Goal: Contribute content: Add original content to the website for others to see

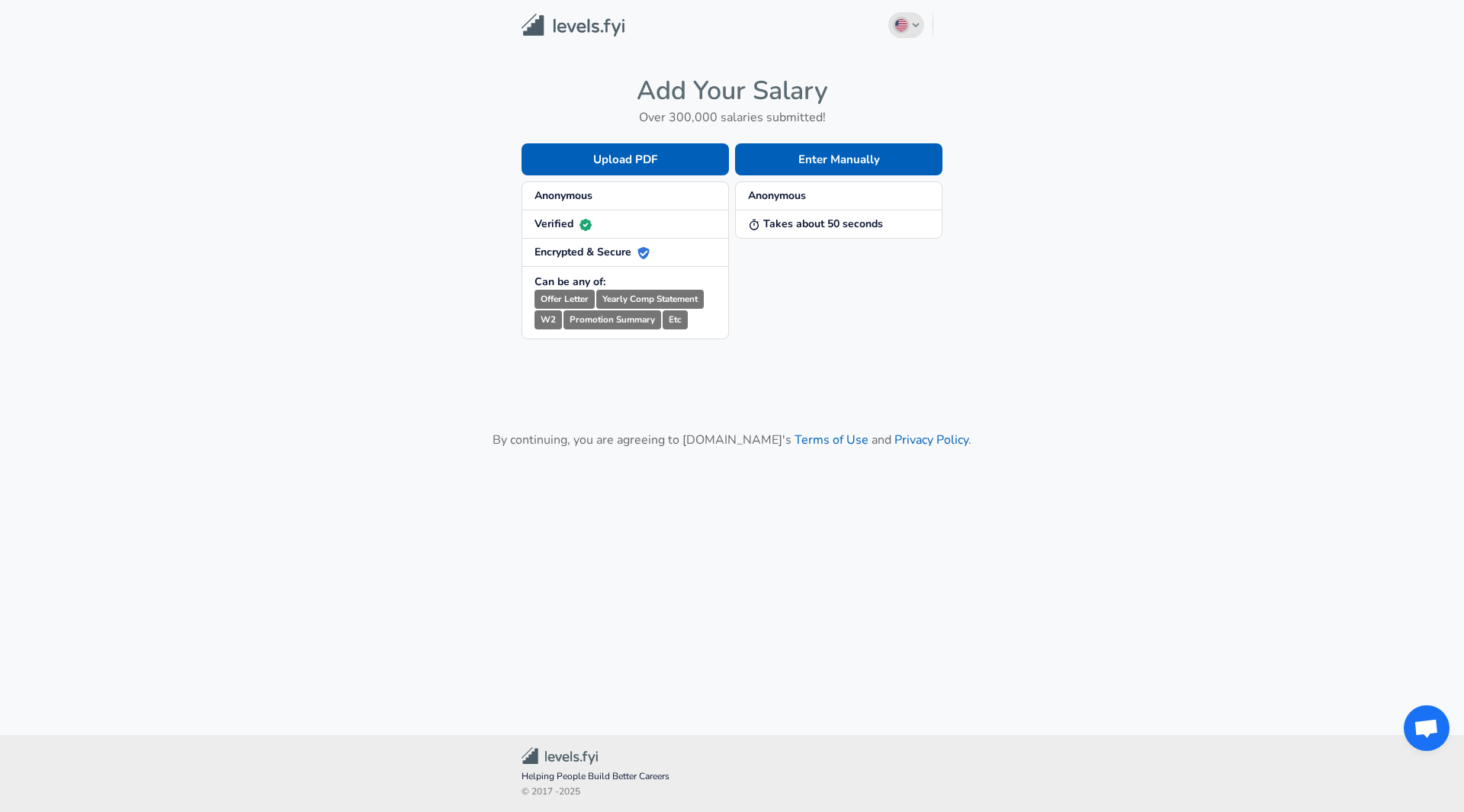
click at [920, 18] on button "English ([GEOGRAPHIC_DATA]) Change" at bounding box center [907, 25] width 37 height 26
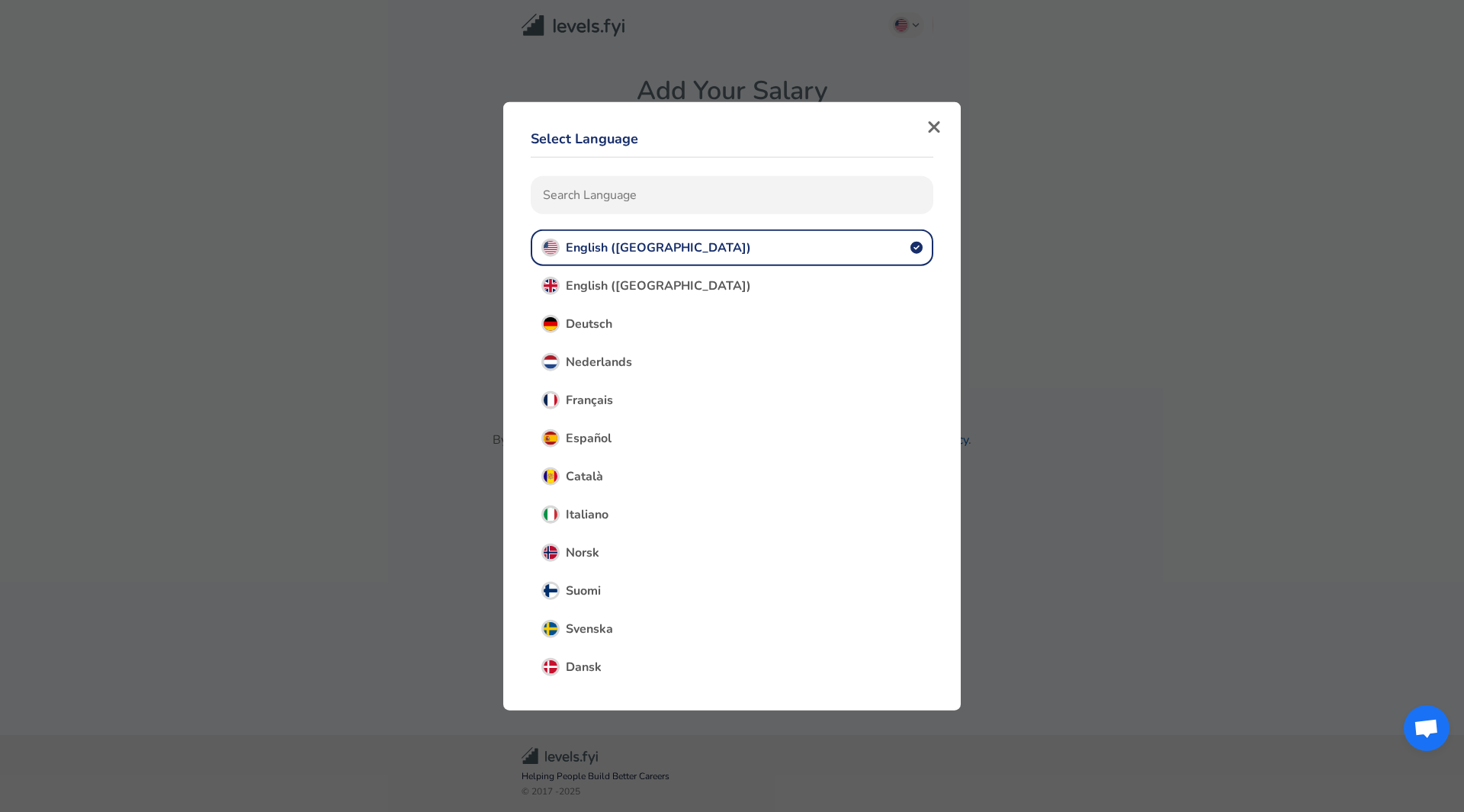
click at [615, 330] on button "Deutsch" at bounding box center [732, 323] width 403 height 37
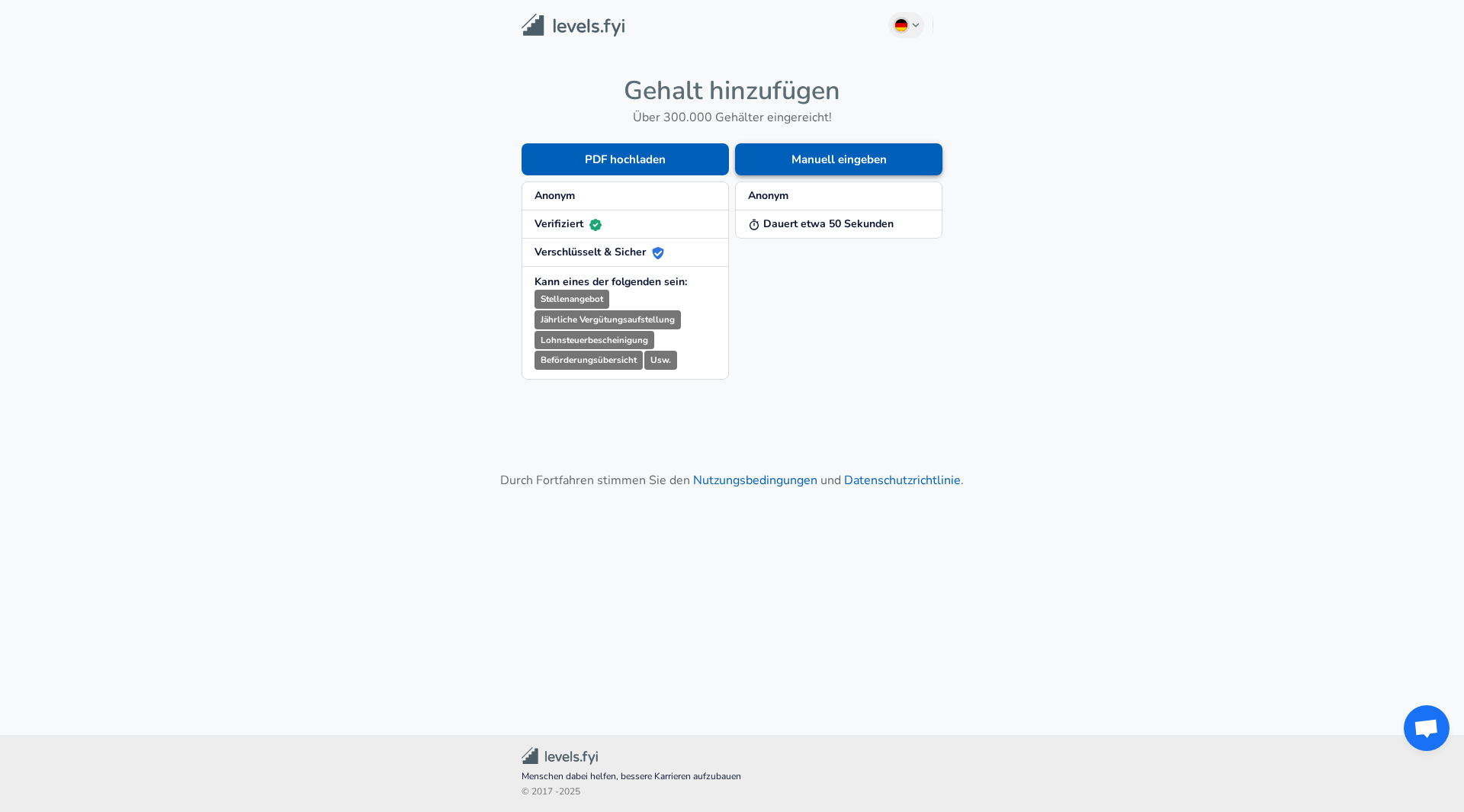
click at [815, 156] on button "Manuell eingeben" at bounding box center [838, 159] width 208 height 32
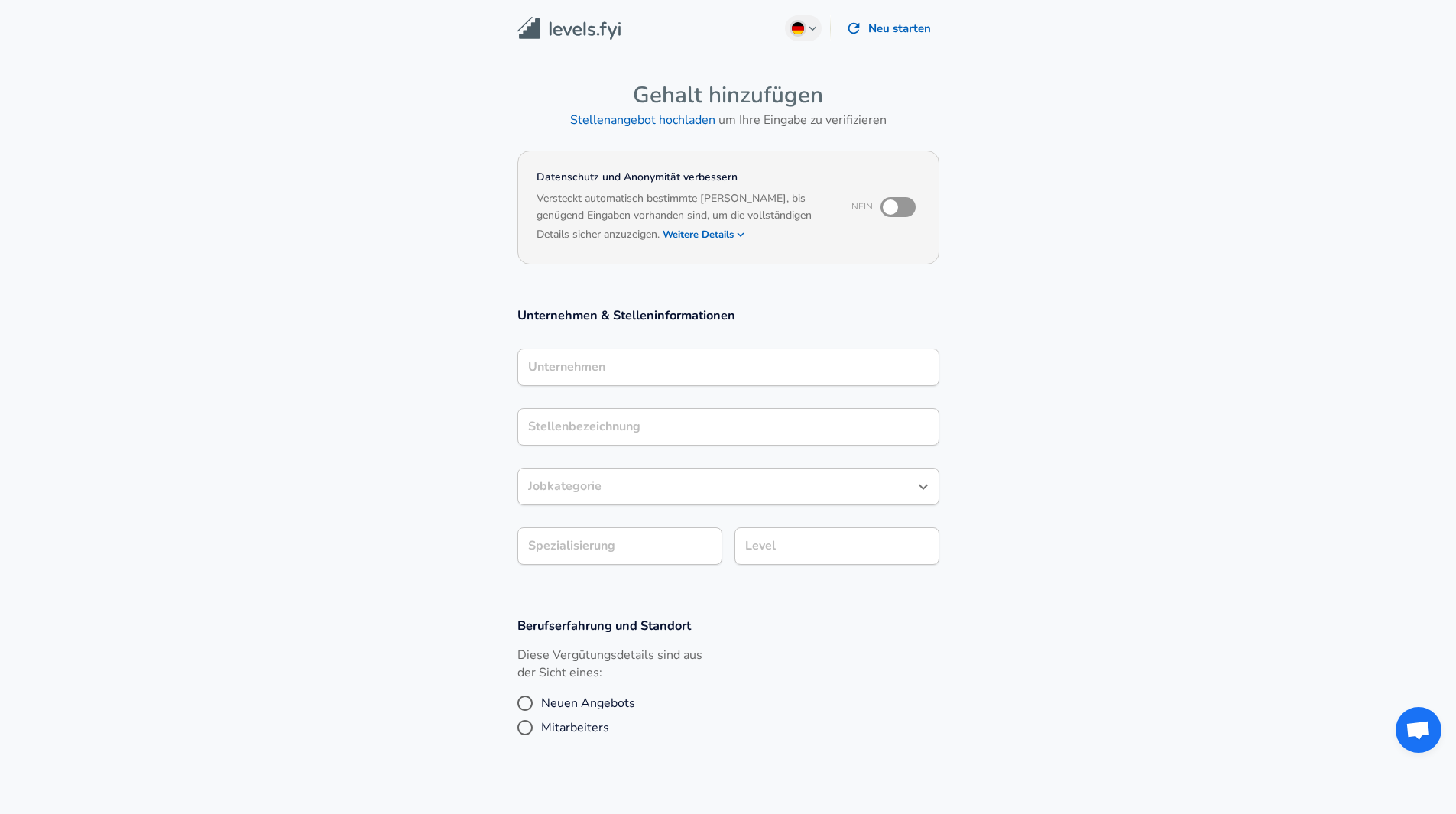
click at [586, 37] on img at bounding box center [568, 29] width 103 height 24
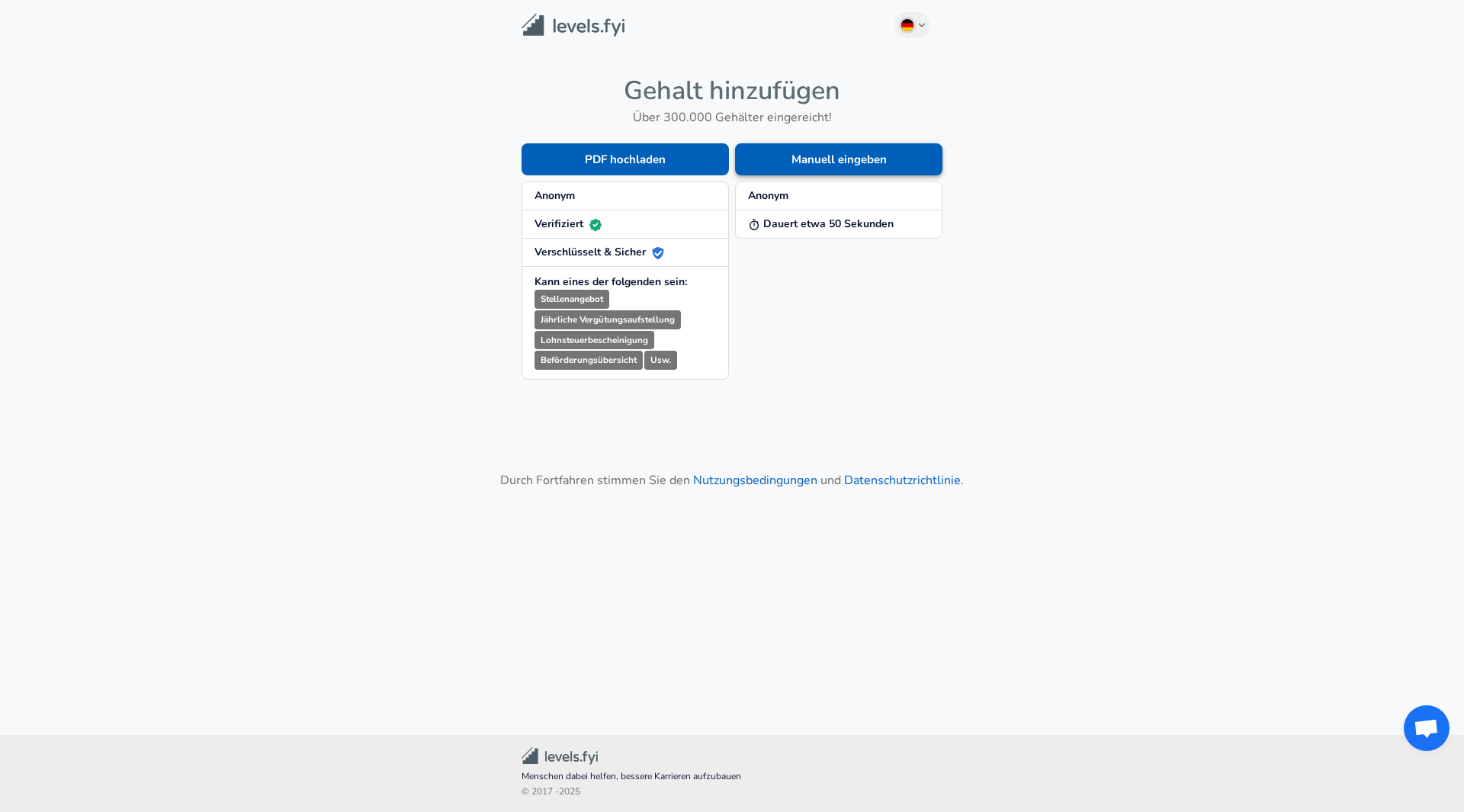
click at [874, 159] on button "Manuell eingeben" at bounding box center [838, 159] width 208 height 32
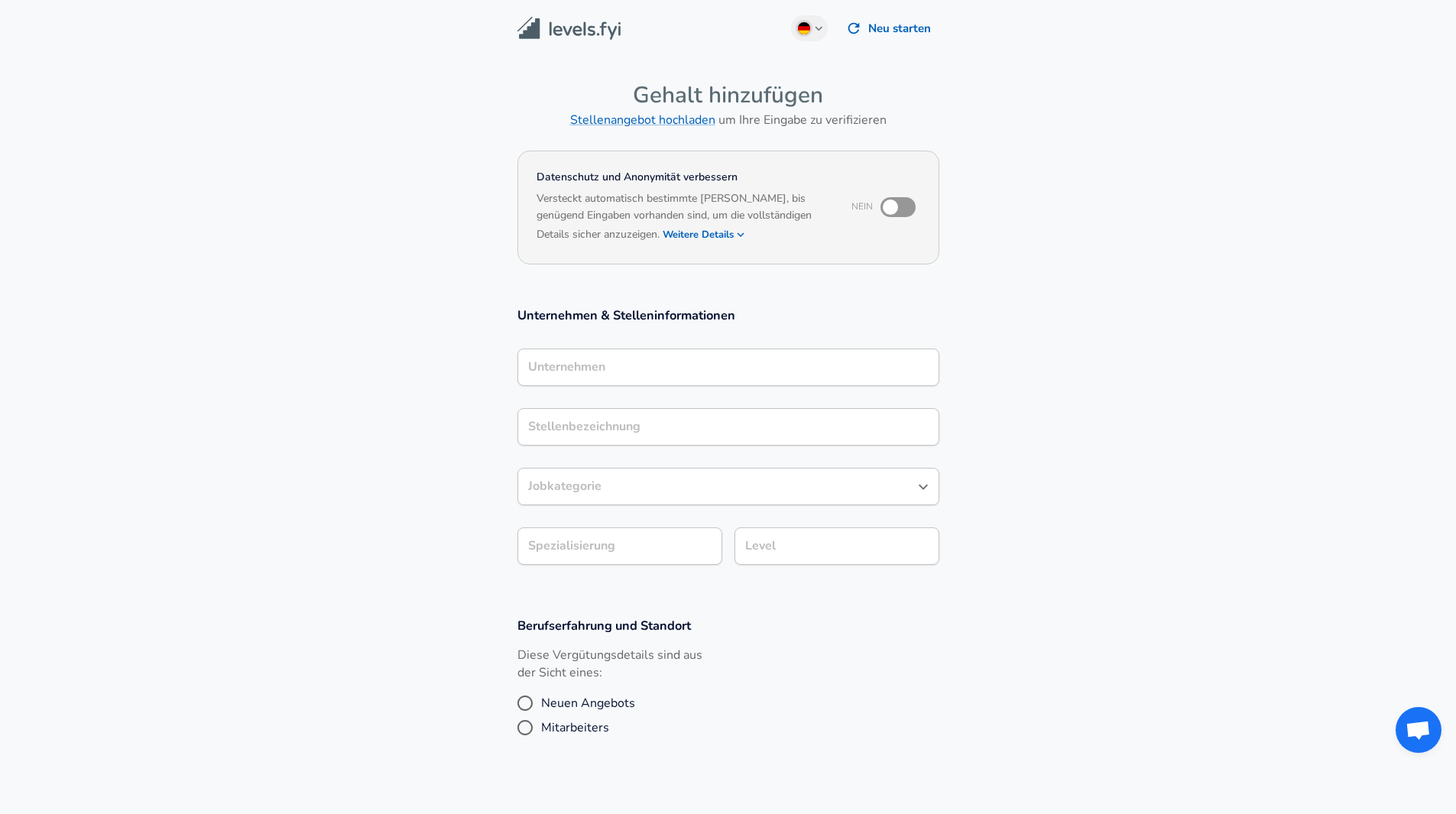
scroll to position [15, 0]
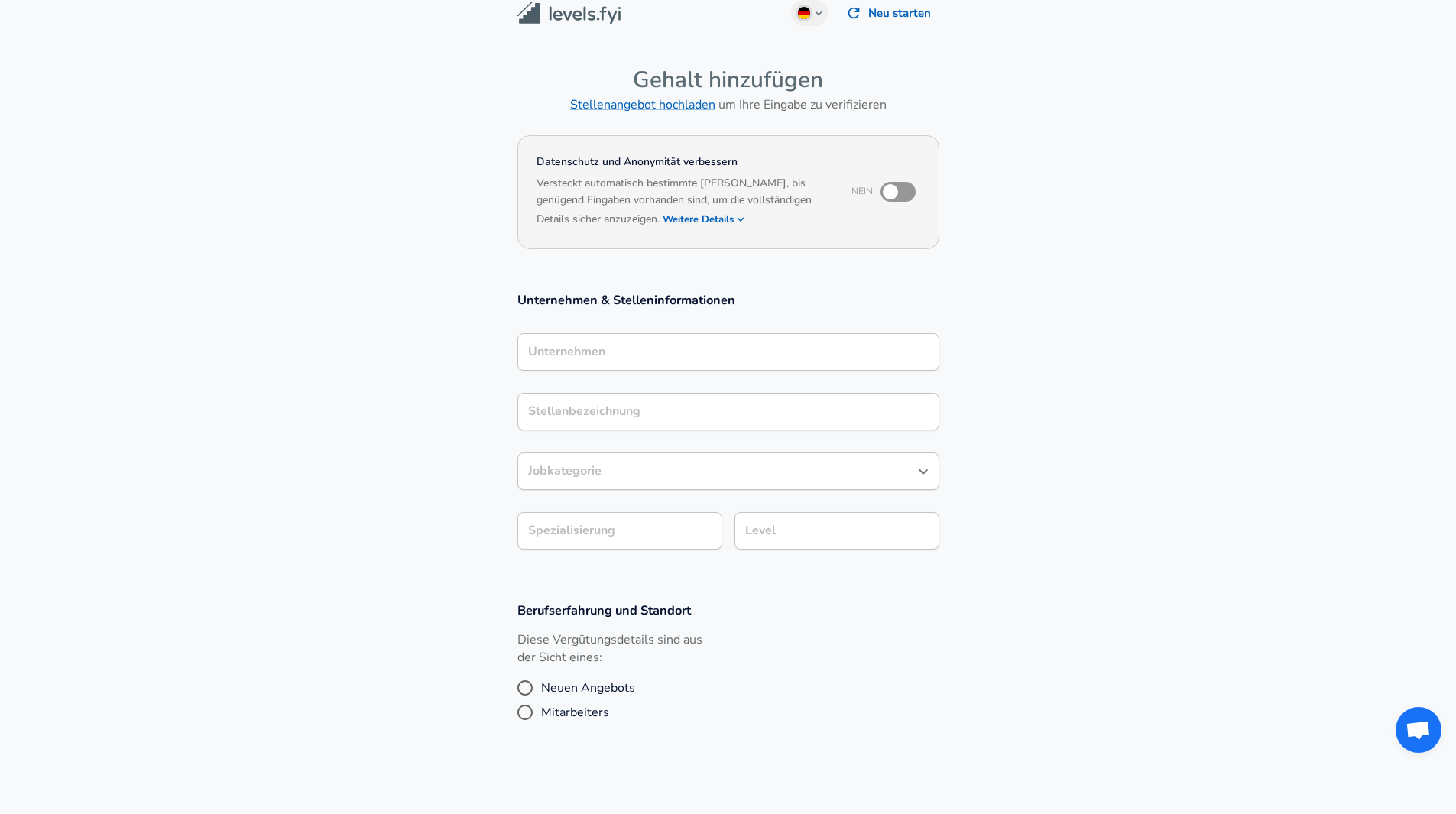
click at [621, 356] on input "Unternehmen" at bounding box center [728, 352] width 408 height 24
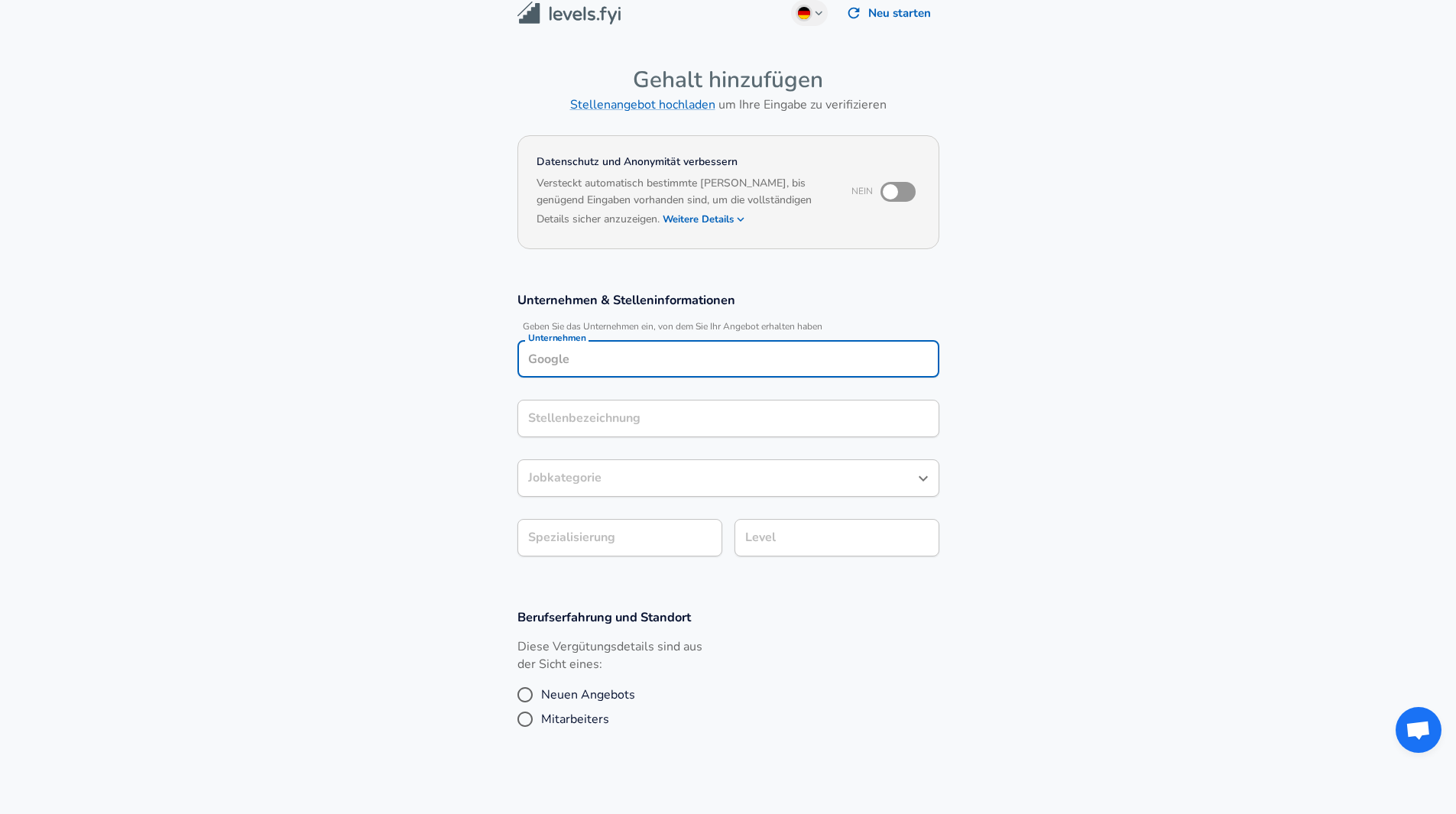
scroll to position [0, 0]
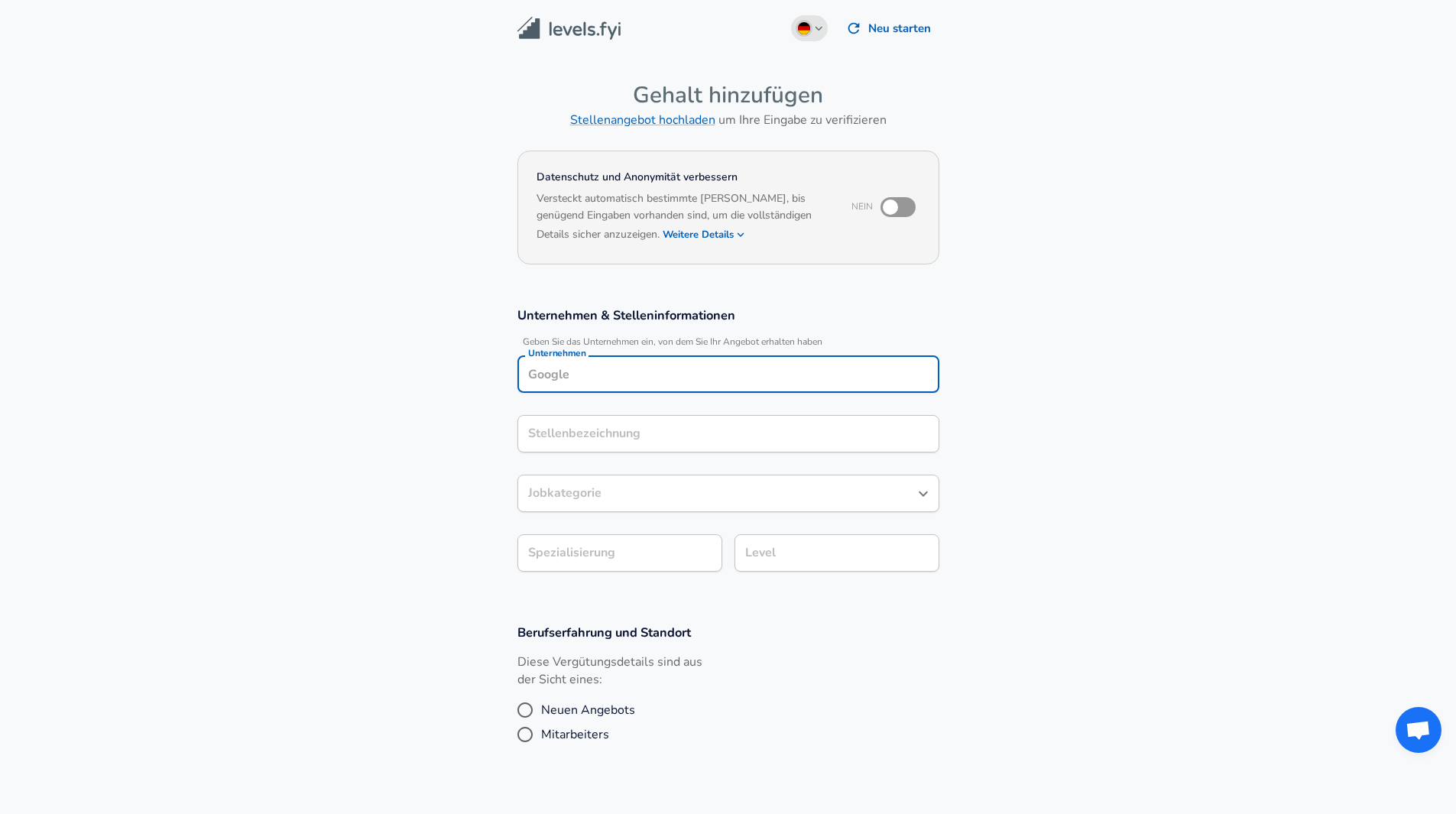
click at [815, 27] on icon "button" at bounding box center [819, 29] width 7 height 4
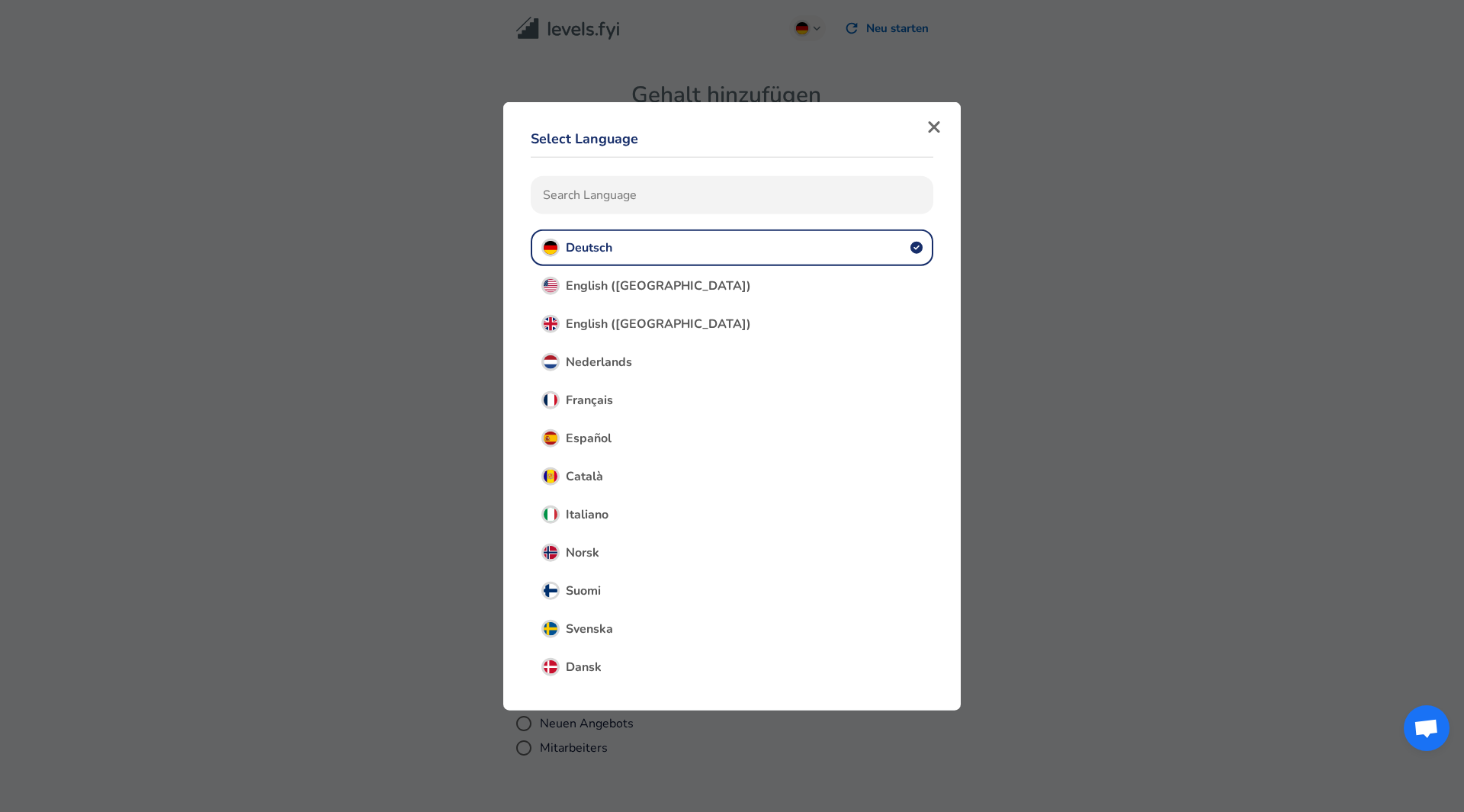
click at [664, 323] on button "English ([GEOGRAPHIC_DATA])" at bounding box center [732, 323] width 403 height 37
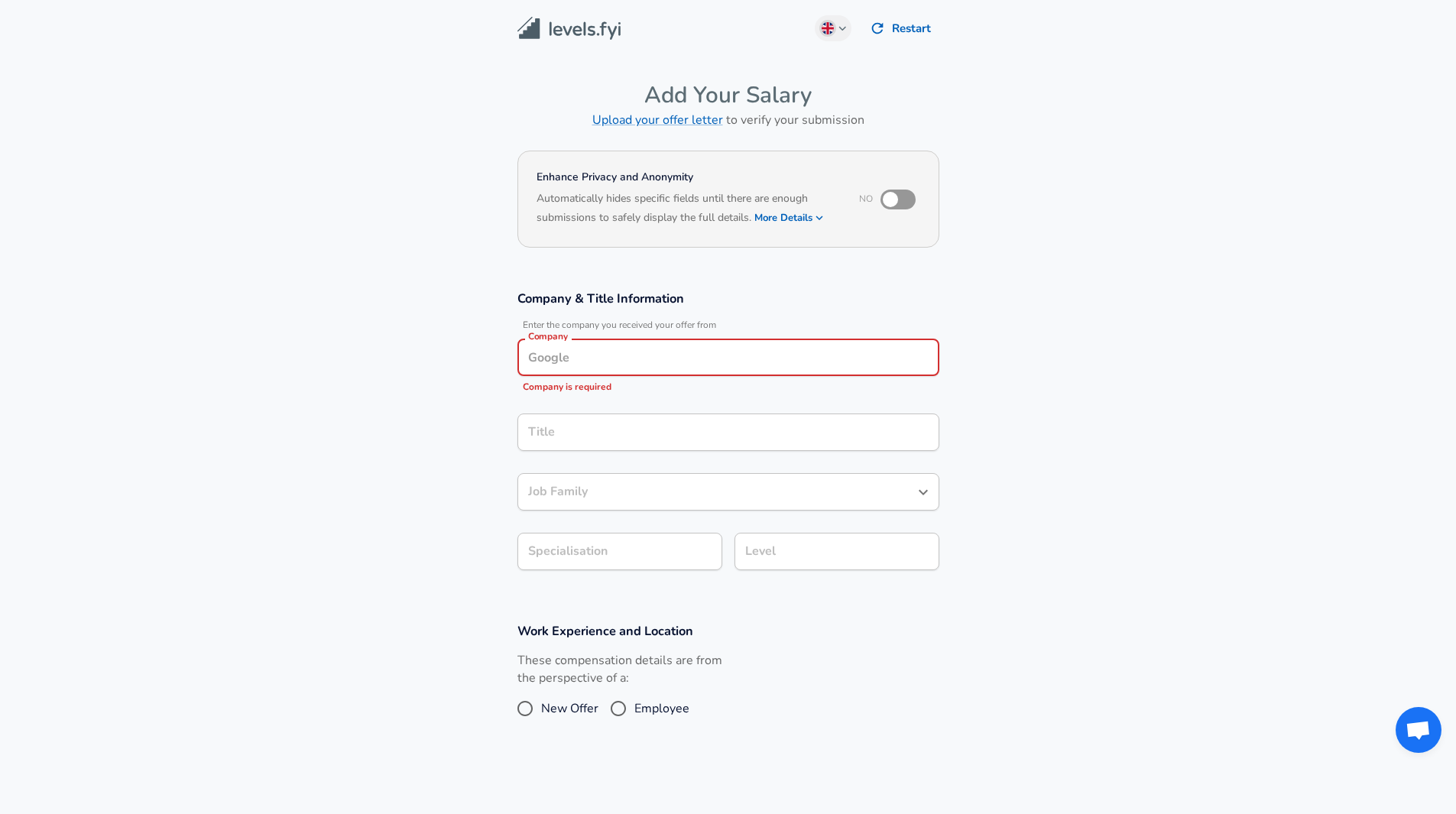
click at [577, 364] on input "Company" at bounding box center [728, 358] width 408 height 24
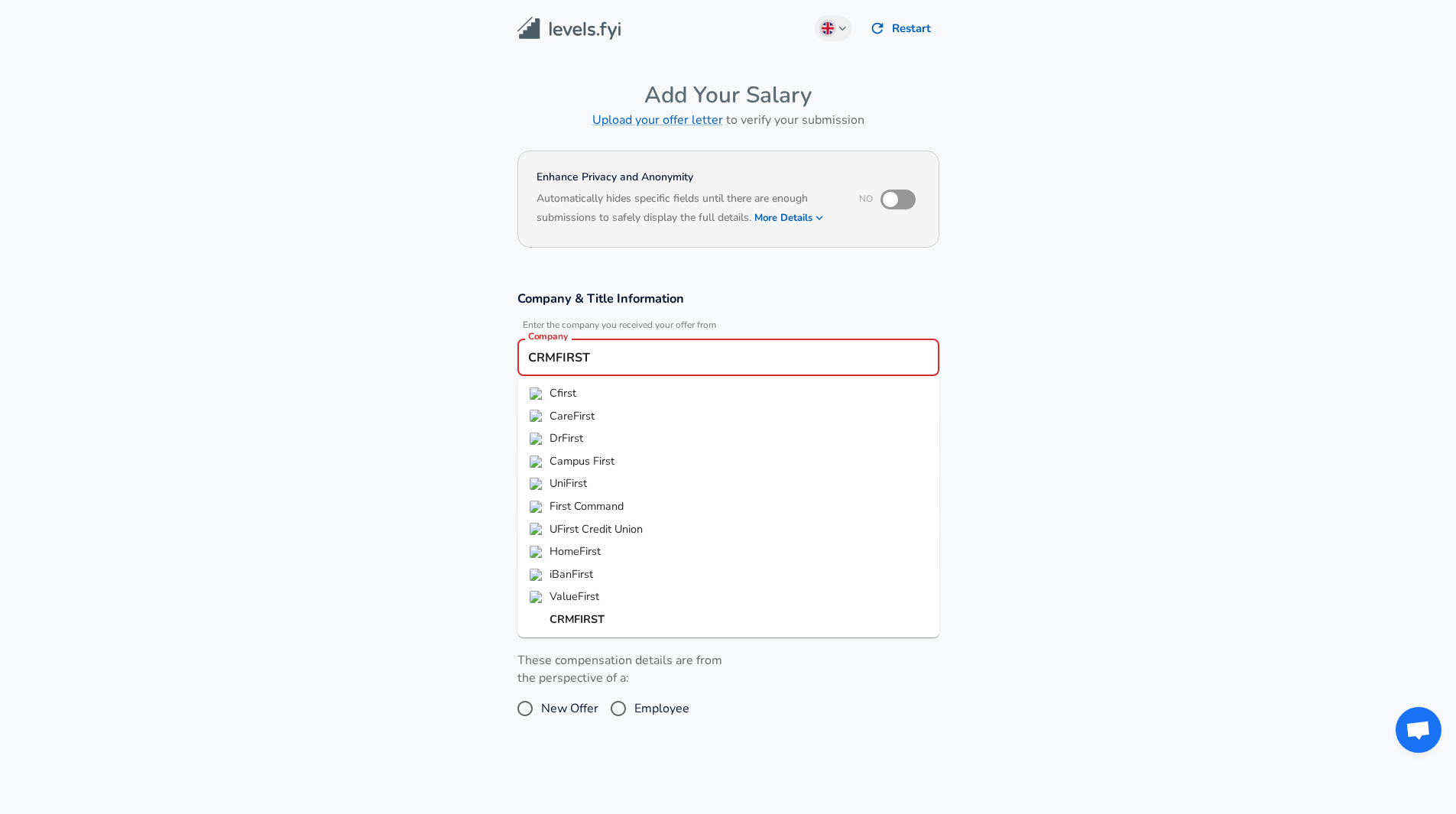
click at [581, 618] on strong "CRMFIRST" at bounding box center [577, 618] width 55 height 15
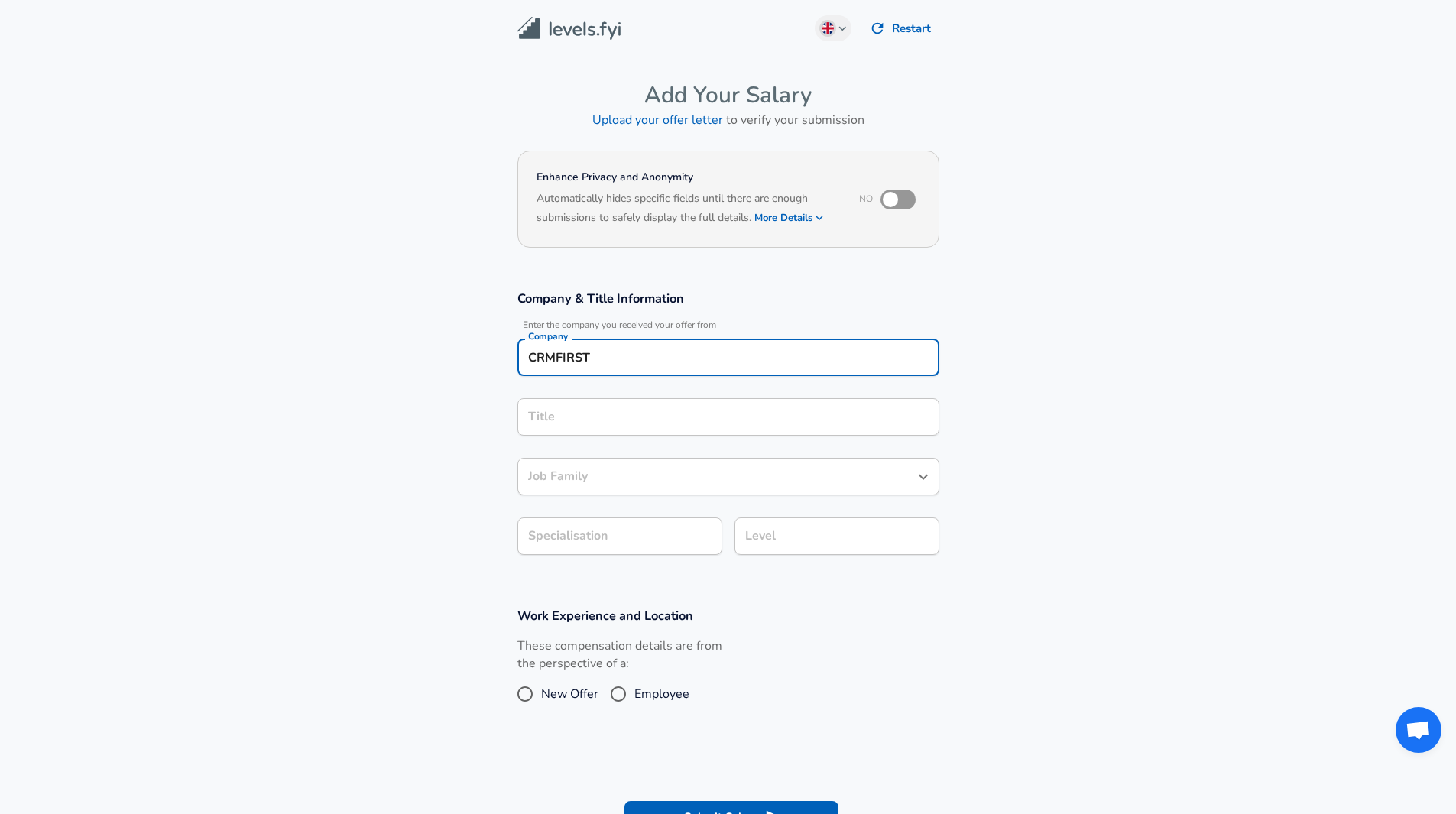
type input "CRMFIRST"
click at [577, 421] on input "Title" at bounding box center [728, 417] width 408 height 24
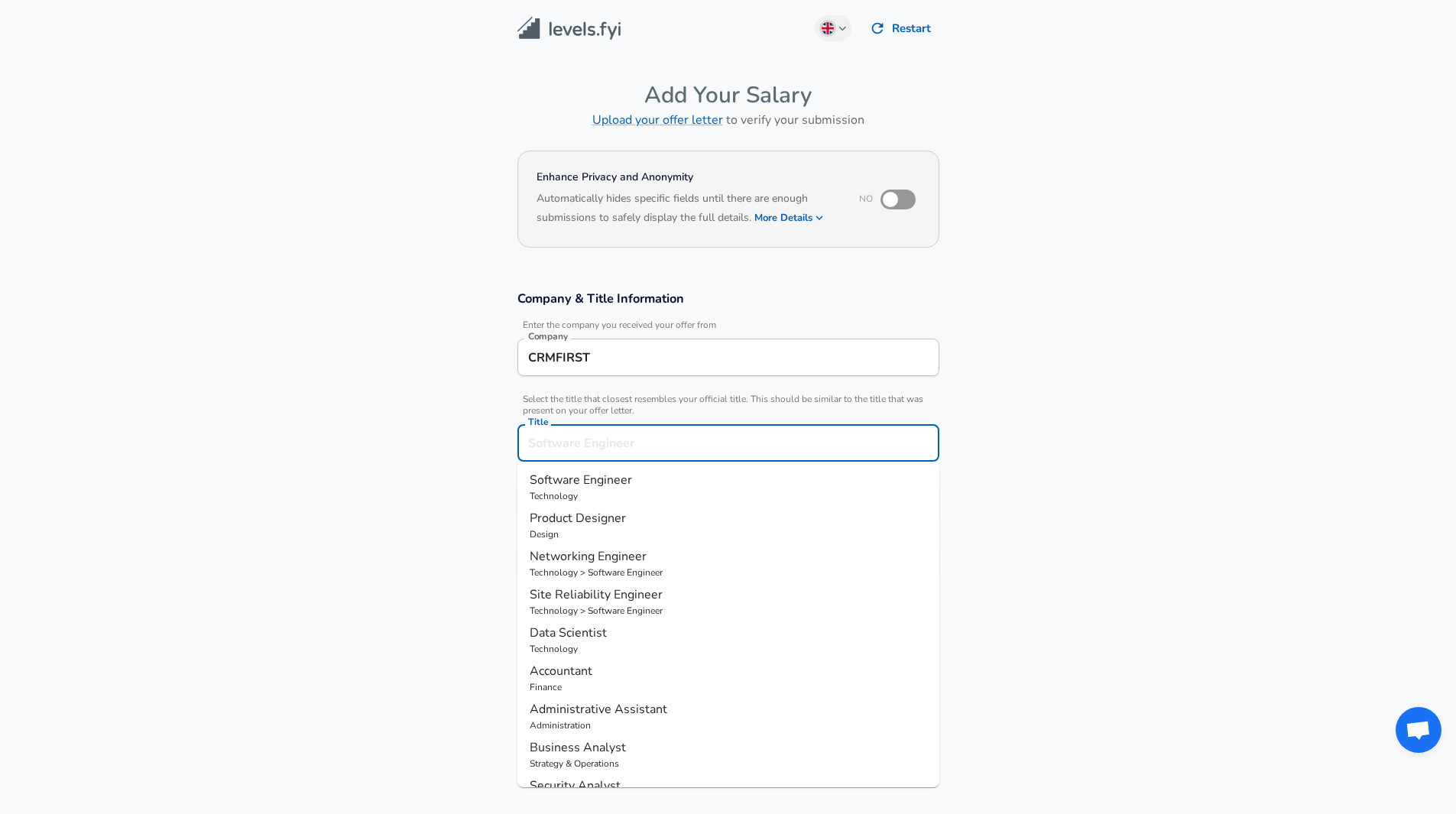
scroll to position [30, 0]
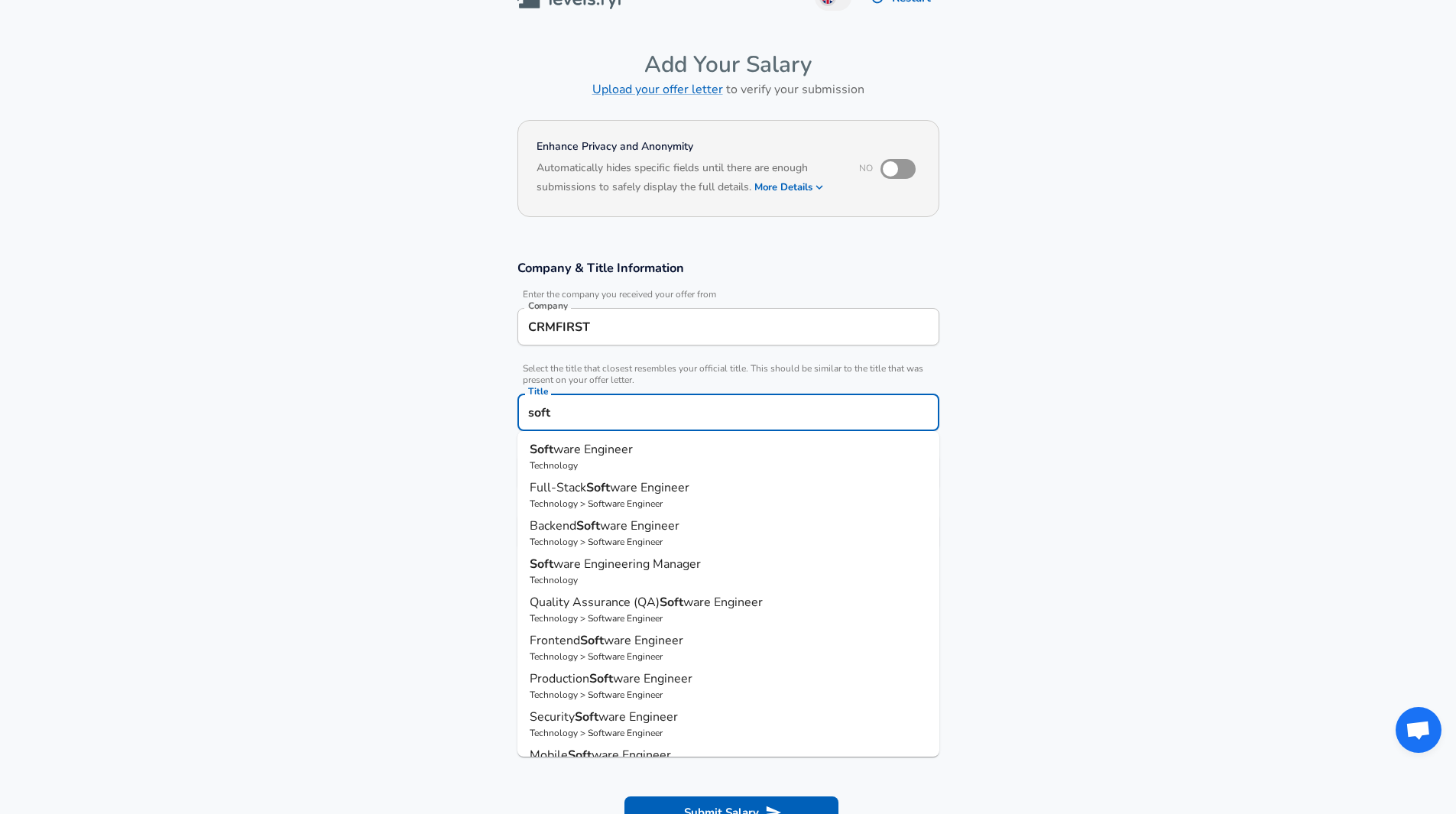
click at [580, 443] on span "ware Engineer" at bounding box center [593, 449] width 80 height 17
type input "Software Engineer"
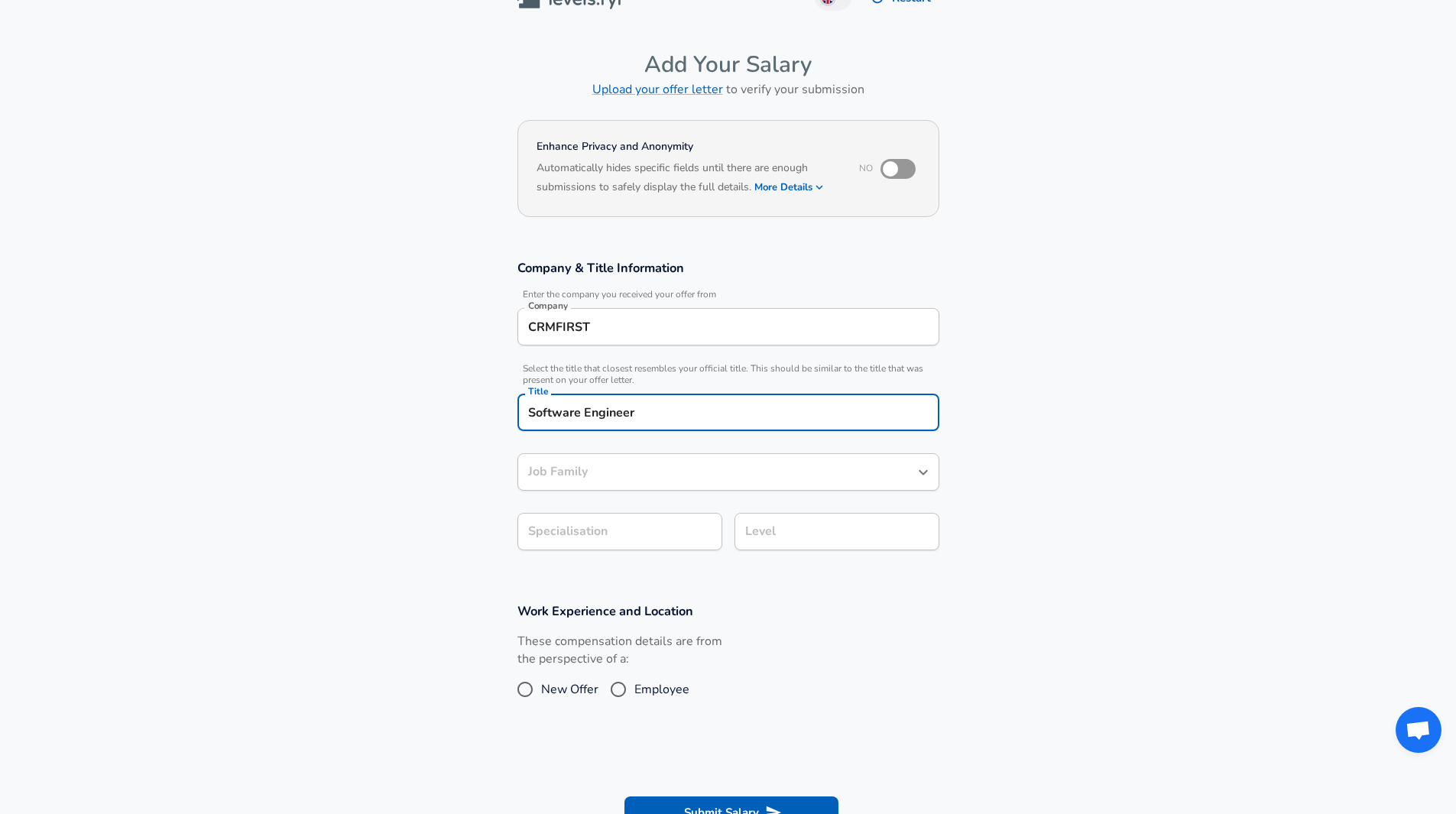
type input "Software Engineer"
click at [627, 532] on body "Wir schätzen Ihre Privatsphäre Wir verwenden Cookies, um Ihr Surferlebnis zu ve…" at bounding box center [728, 377] width 1456 height 814
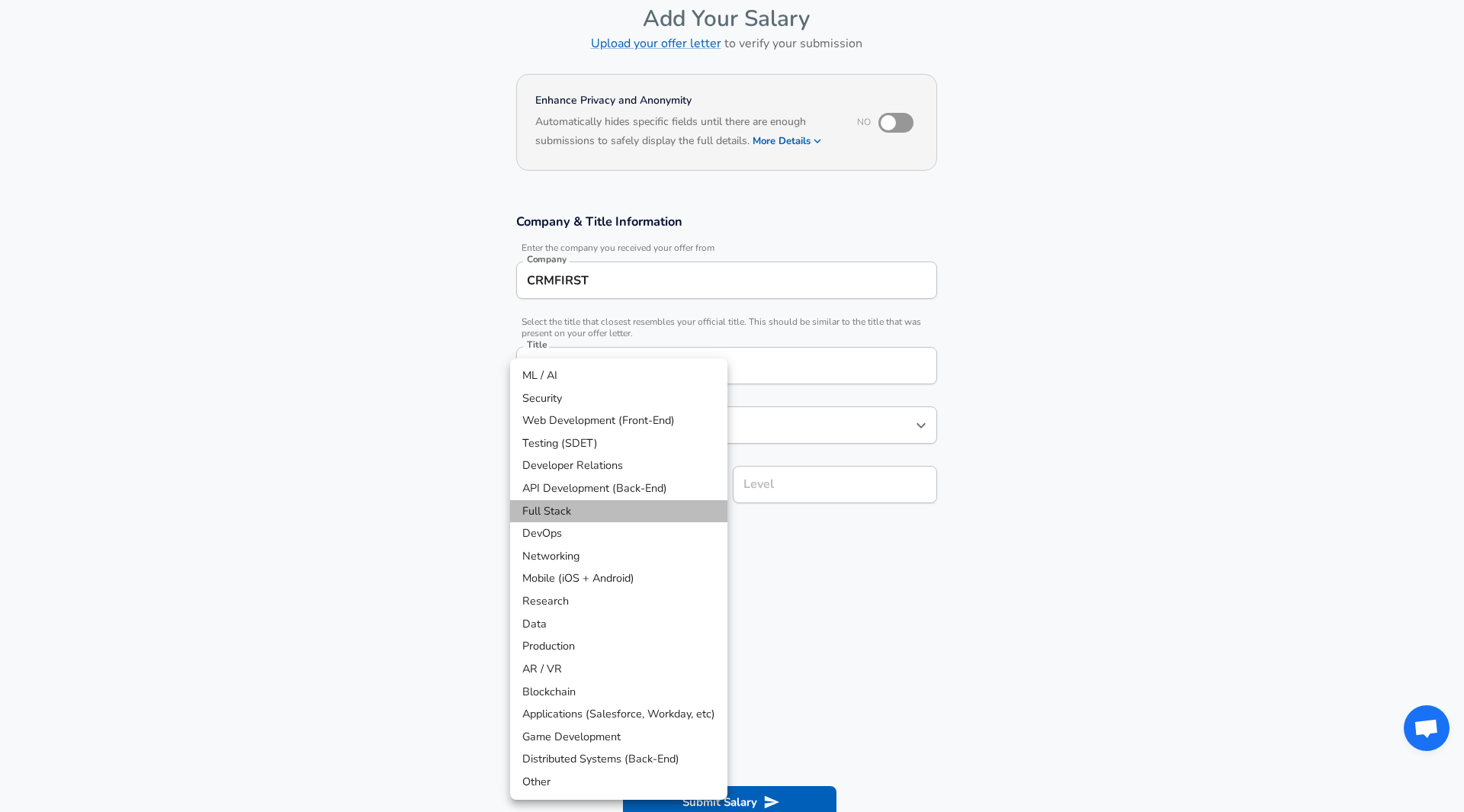
click at [543, 508] on li "Full Stack" at bounding box center [619, 511] width 217 height 23
type input "Full Stack"
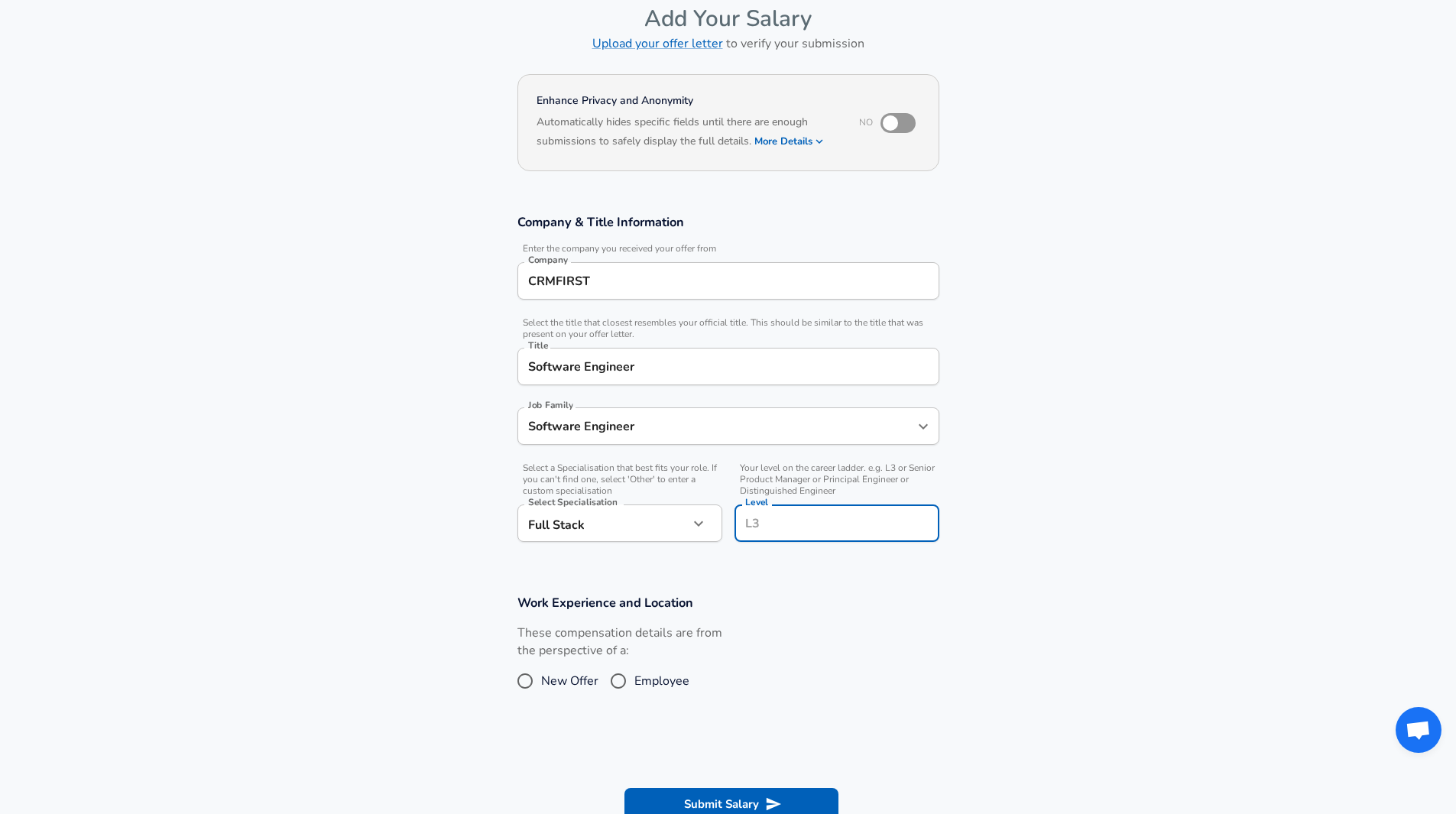
click at [770, 504] on div "Level Level" at bounding box center [836, 525] width 205 height 41
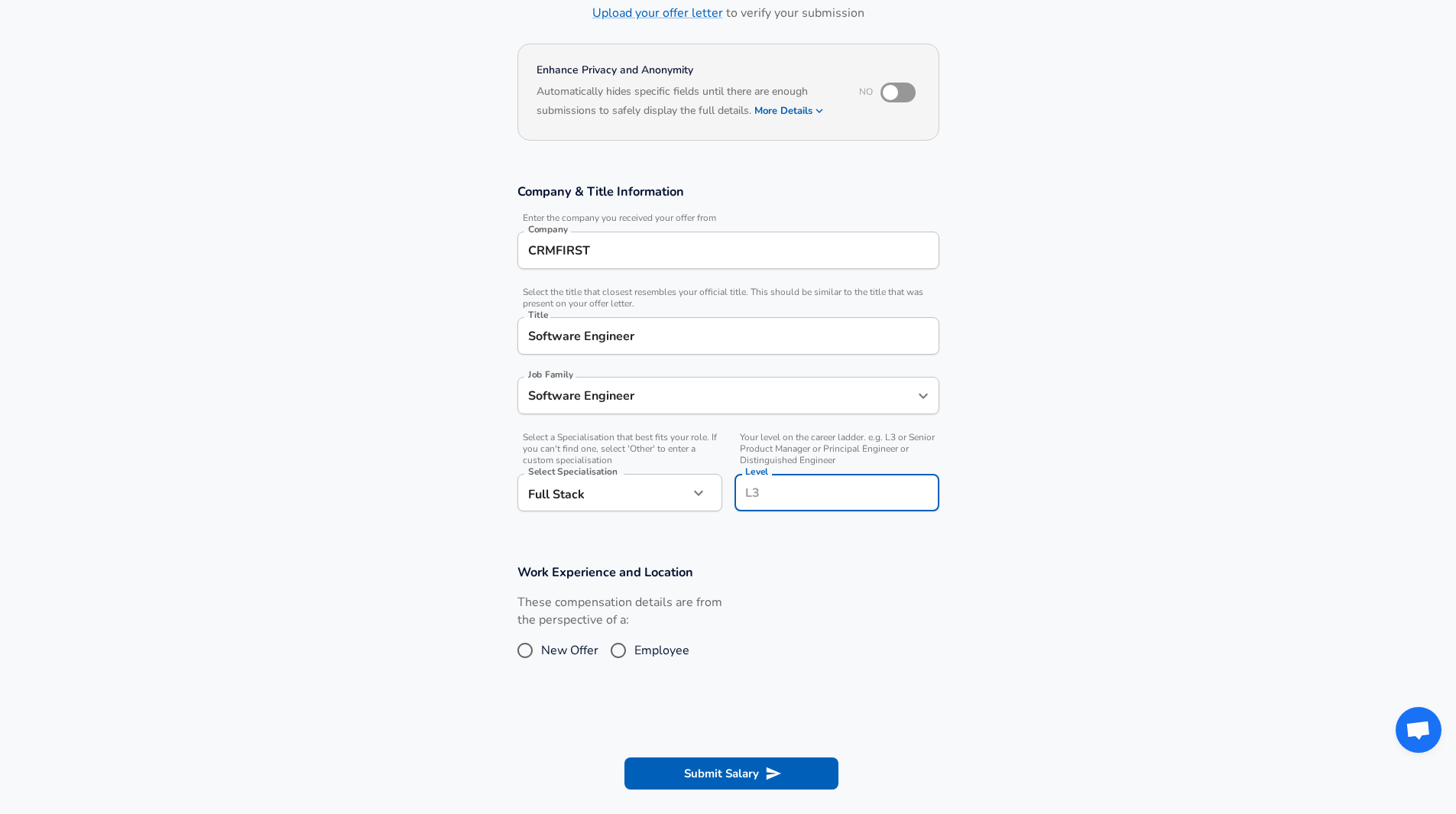
click at [680, 496] on body "Wir schätzen Ihre Privatsphäre Wir verwenden Cookies, um Ihr Surferlebnis zu ve…" at bounding box center [728, 300] width 1456 height 814
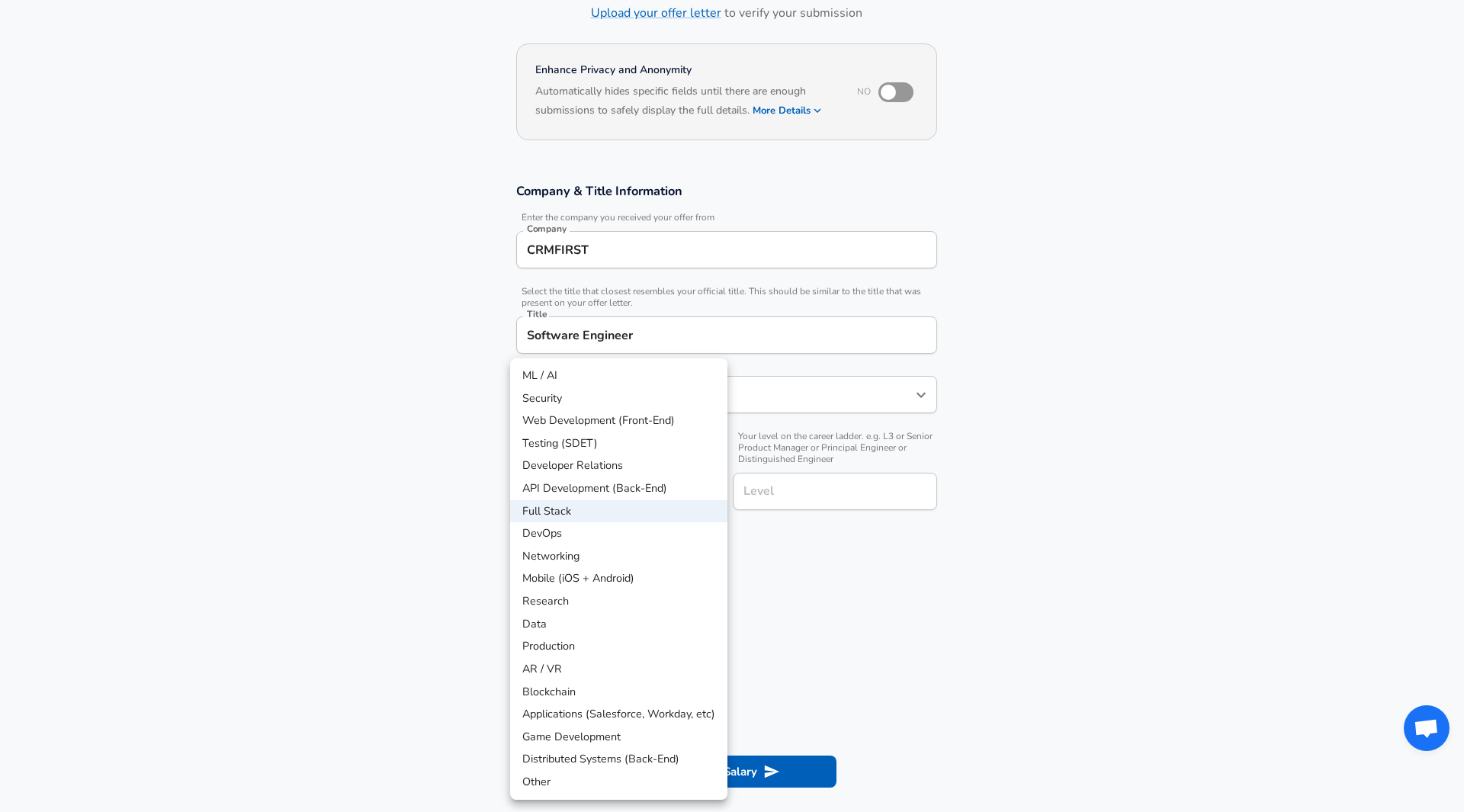
click at [841, 494] on div at bounding box center [732, 406] width 1464 height 812
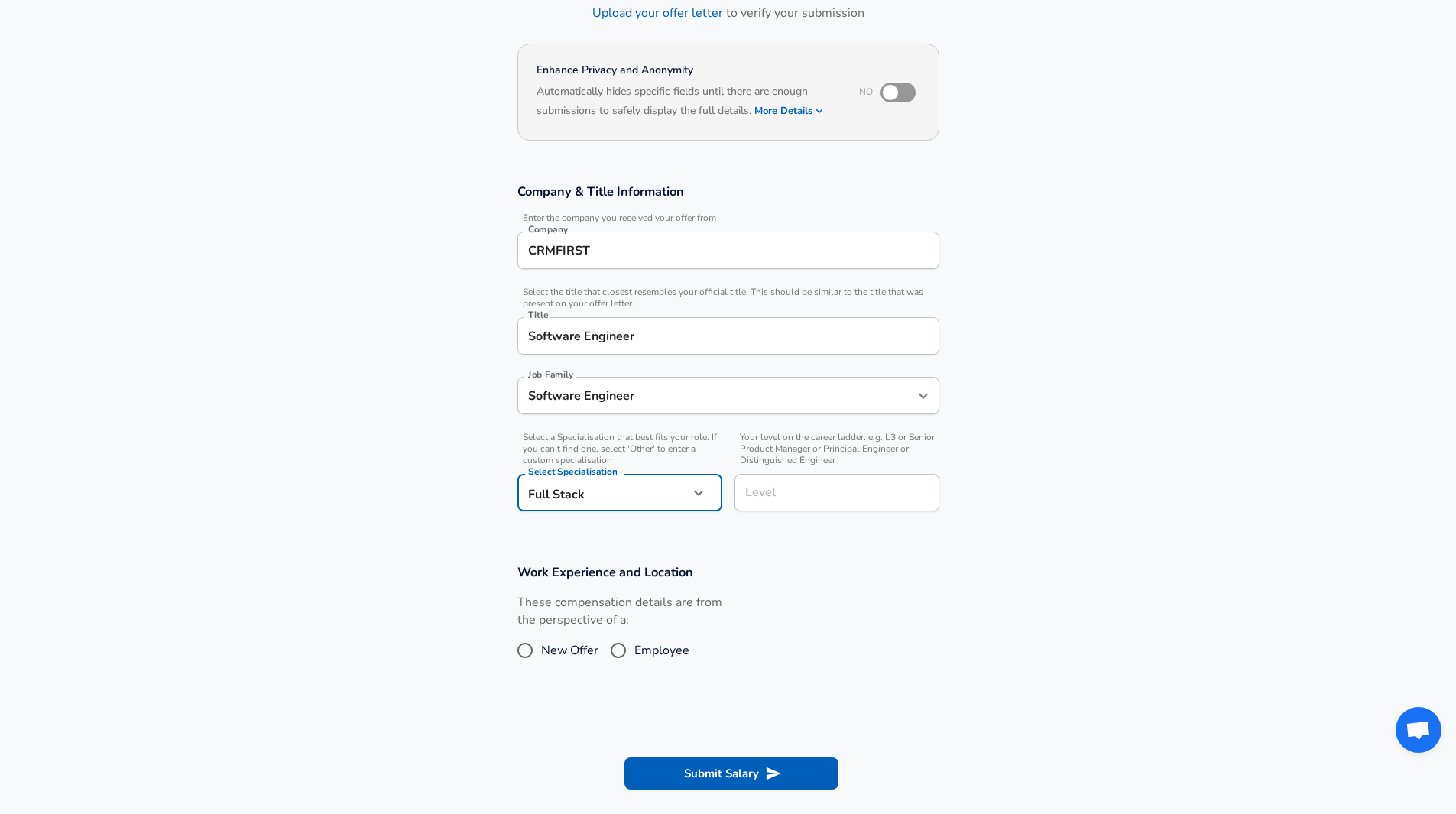
click at [801, 494] on input "Level" at bounding box center [836, 492] width 191 height 24
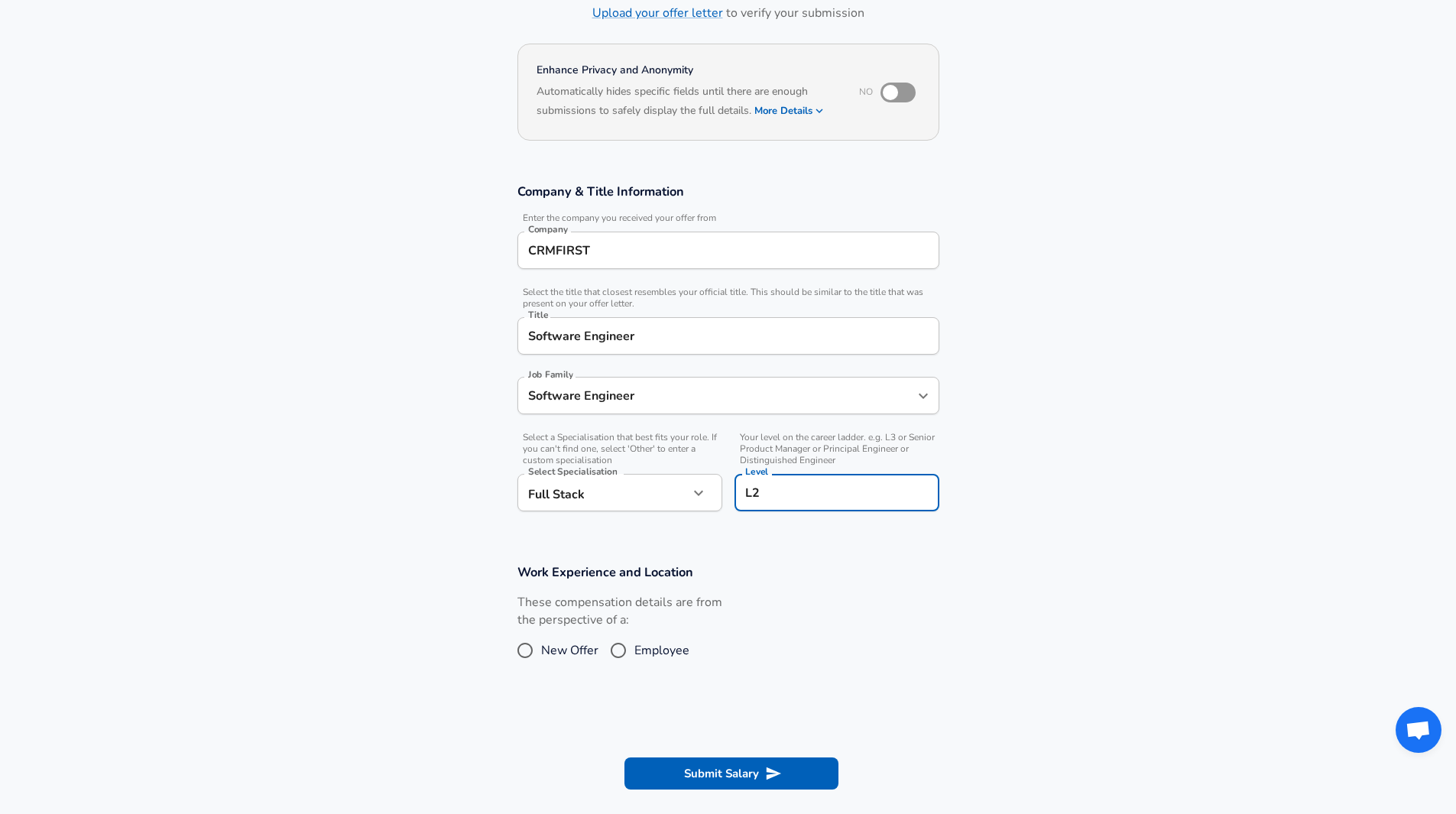
type input "L2"
click at [844, 564] on h3 "Work Experience and Location" at bounding box center [728, 572] width 422 height 18
drag, startPoint x: 614, startPoint y: 649, endPoint x: 627, endPoint y: 646, distance: 13.3
click at [614, 649] on input "Employee" at bounding box center [618, 650] width 32 height 25
radio input "true"
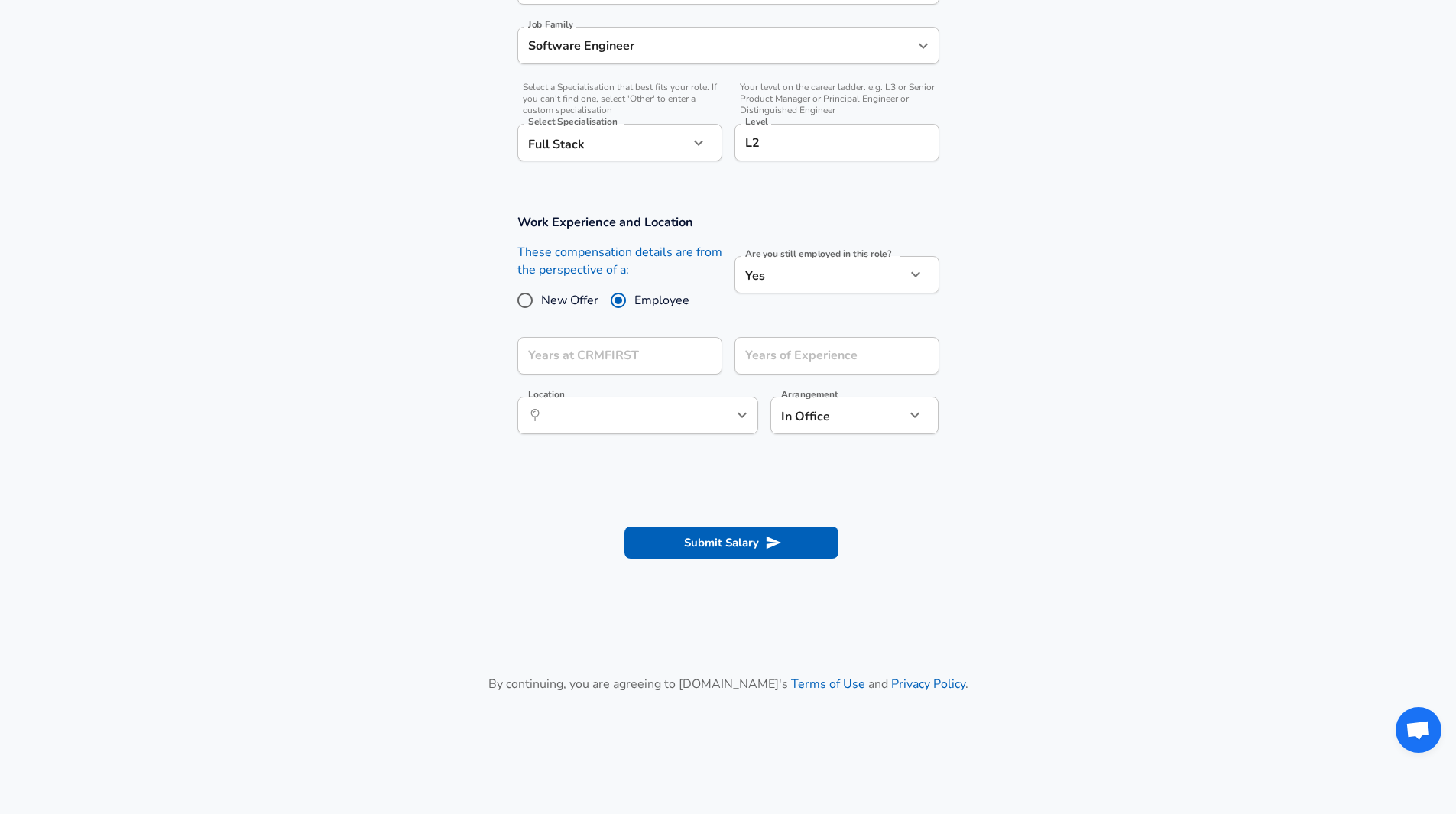
scroll to position [489, 0]
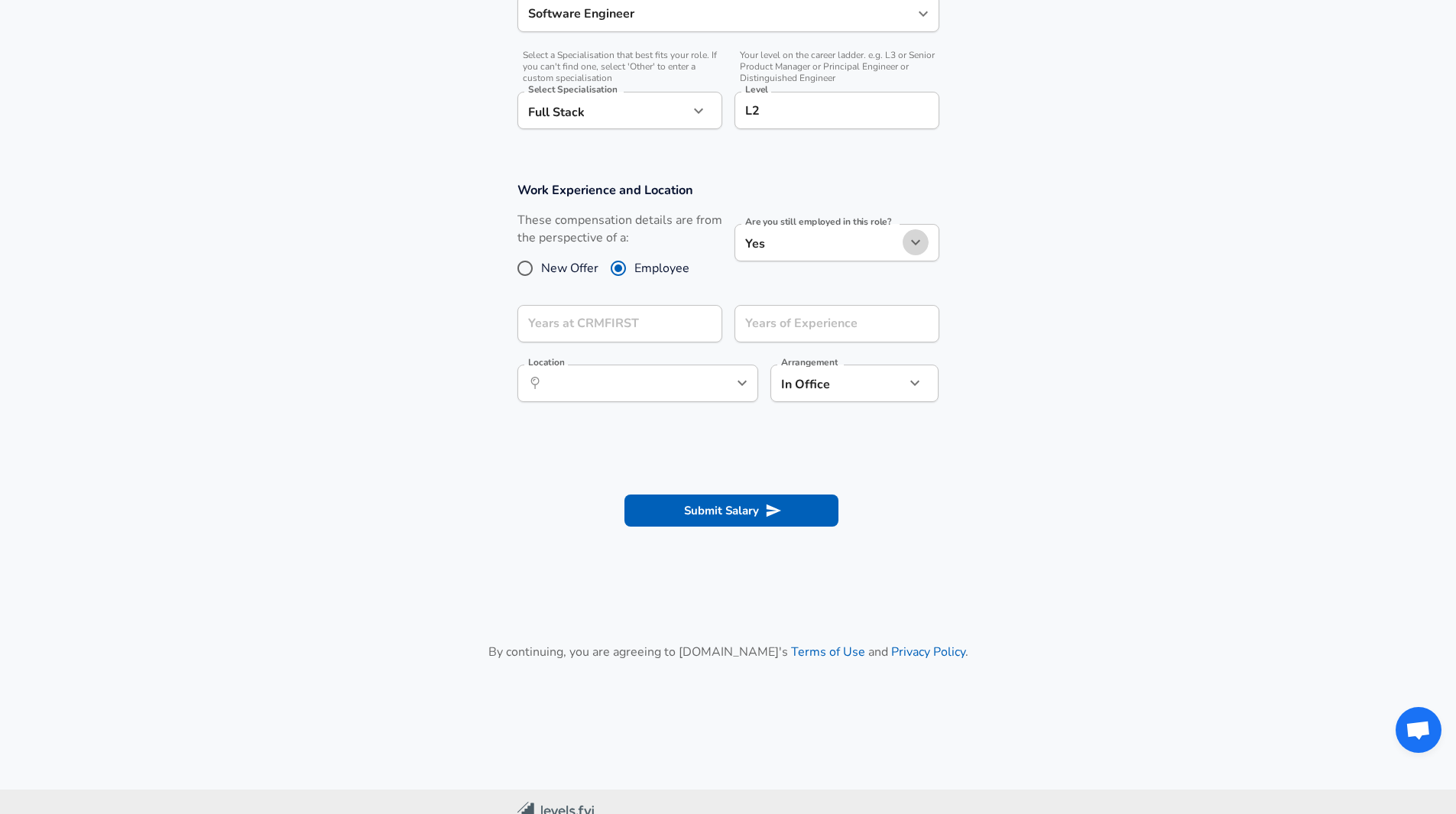
click at [905, 244] on button "button" at bounding box center [915, 242] width 26 height 26
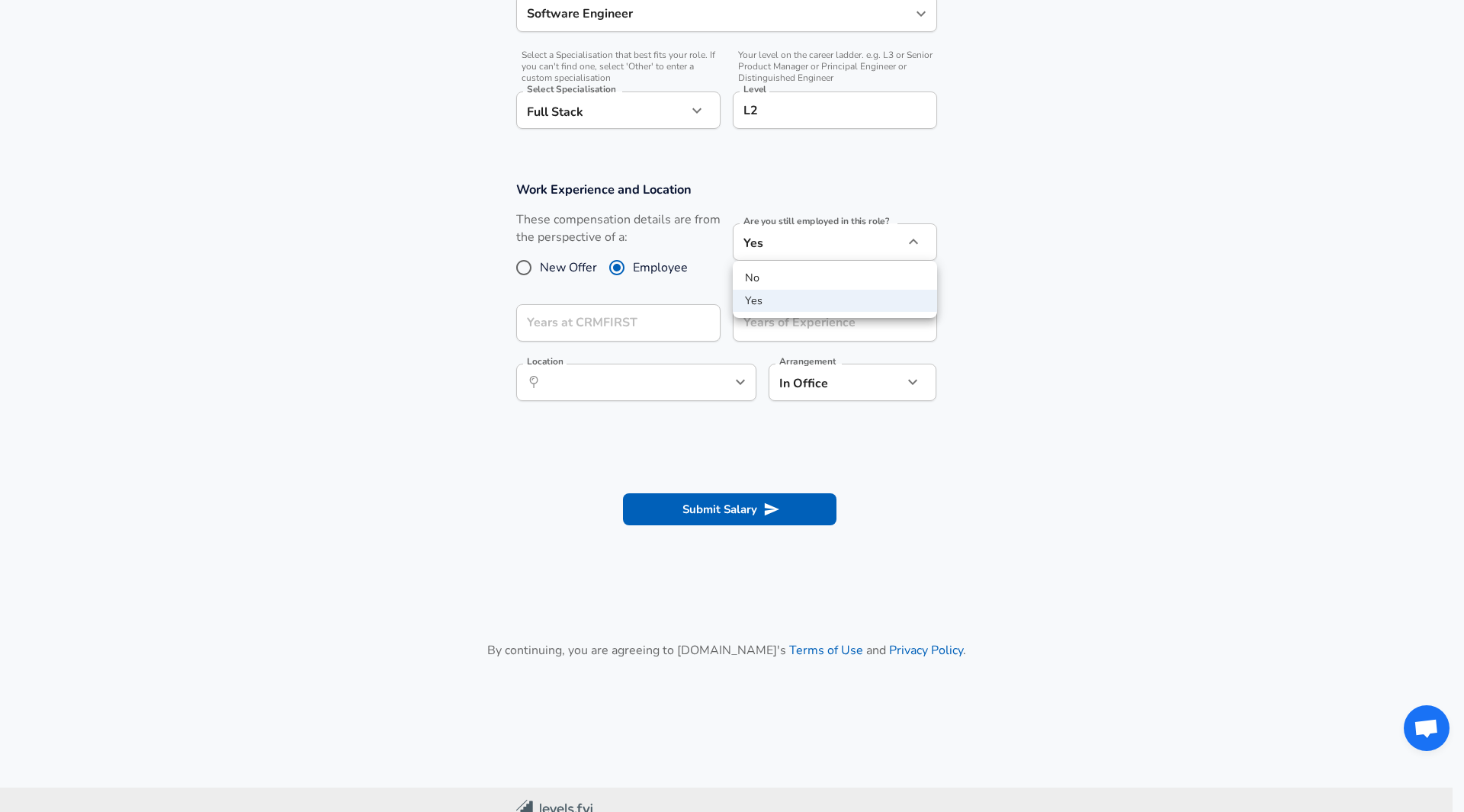
click at [902, 244] on div at bounding box center [732, 406] width 1464 height 812
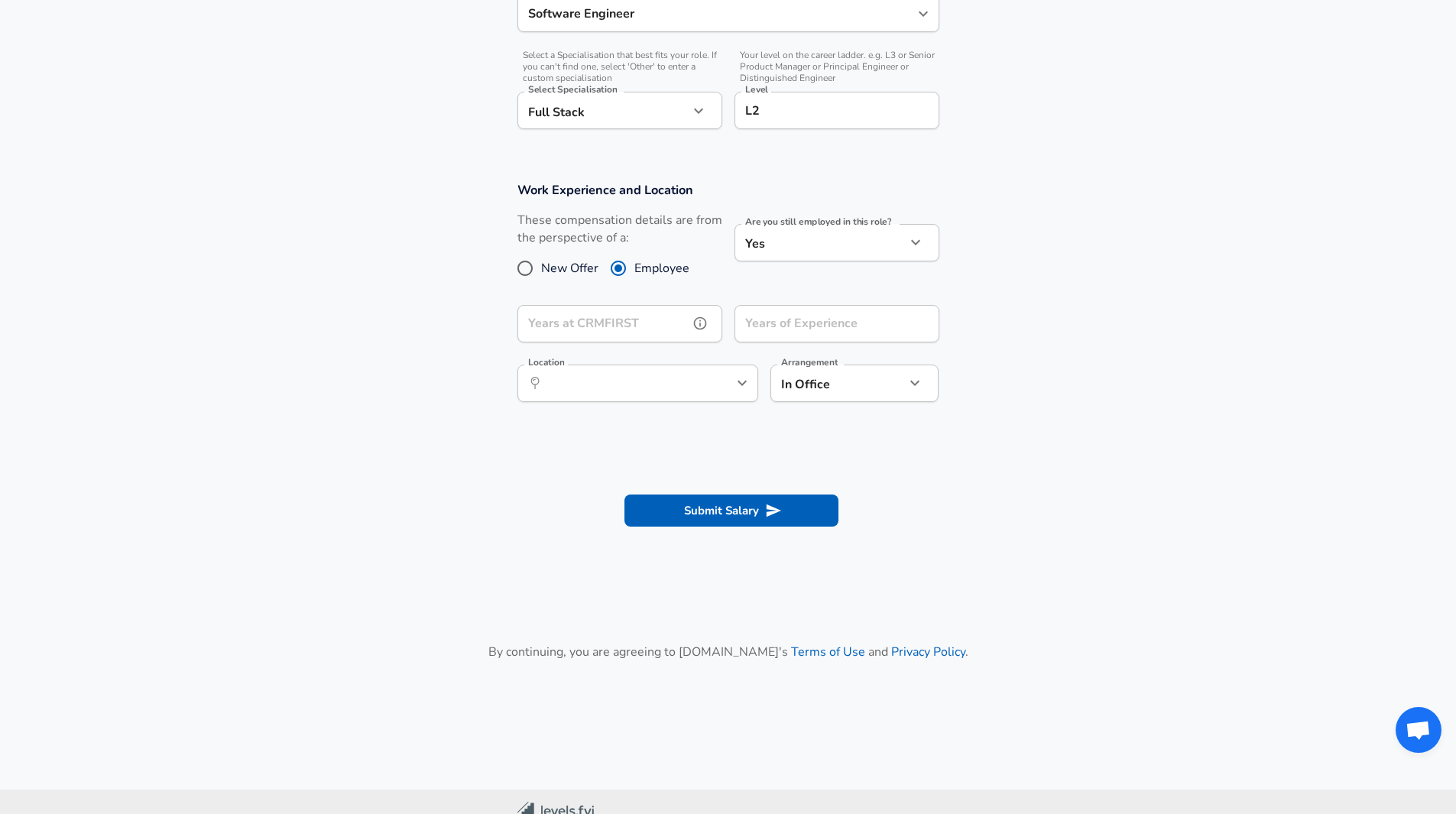
click at [645, 329] on input "Years at CRMFIRST" at bounding box center [602, 323] width 172 height 38
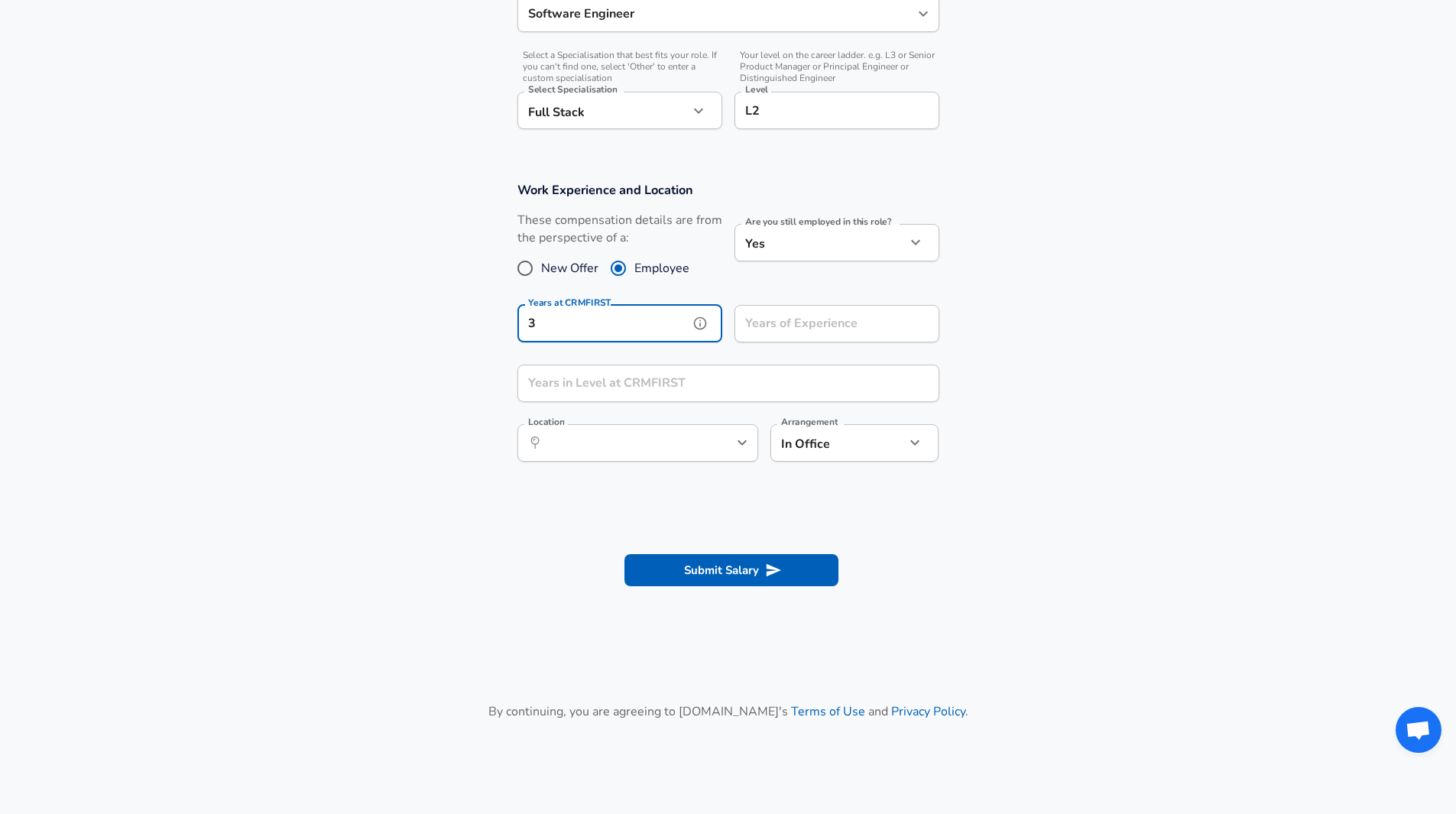
type input "3"
click at [766, 322] on div "Years of Experience Years of Experience" at bounding box center [836, 326] width 205 height 41
type input "13"
click at [651, 380] on input "Years in Level at CRMFIRST" at bounding box center [711, 383] width 389 height 38
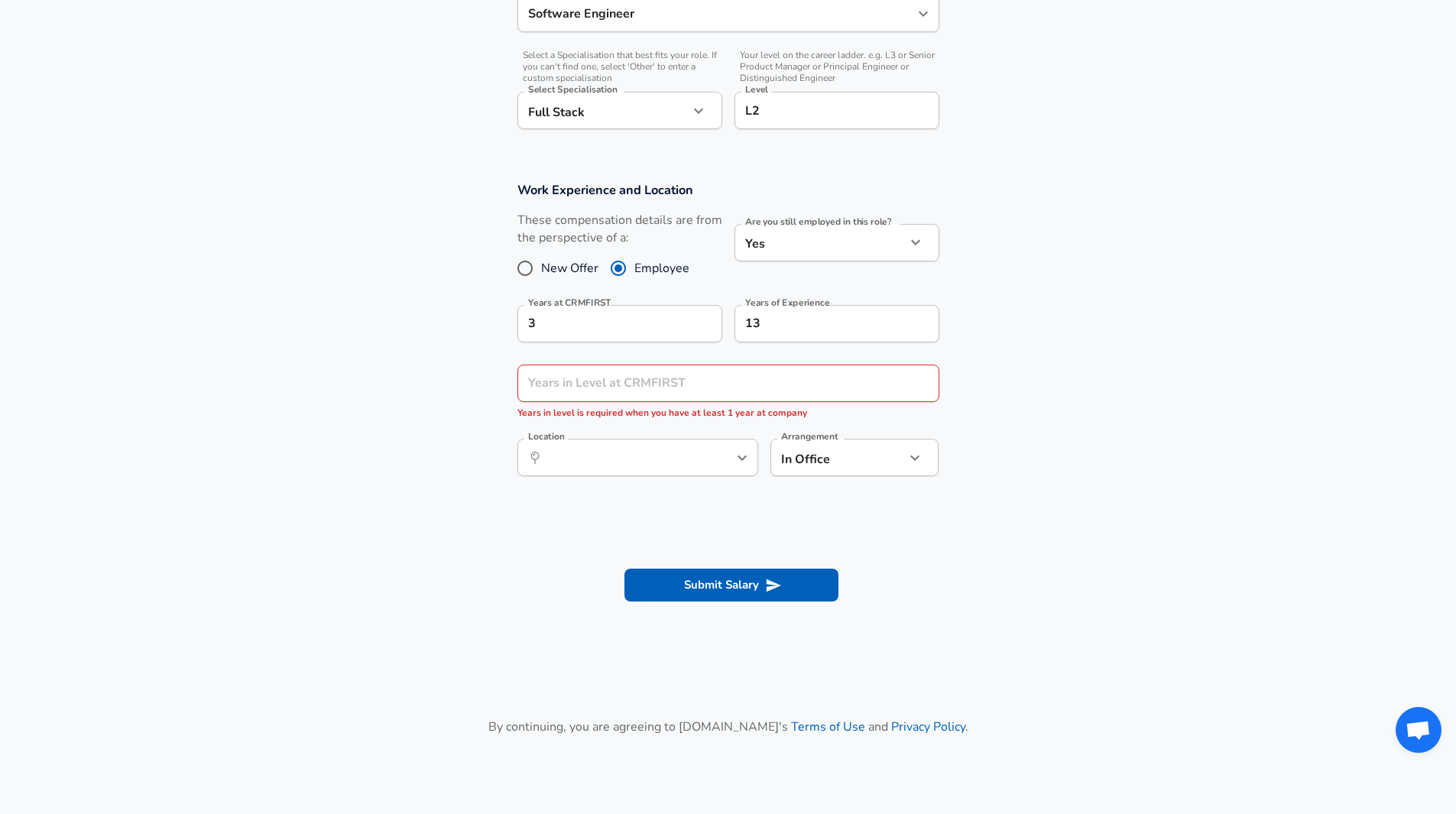
click at [1149, 576] on section "Submit Salary" at bounding box center [728, 582] width 1456 height 85
click at [917, 379] on icon "help" at bounding box center [917, 382] width 15 height 15
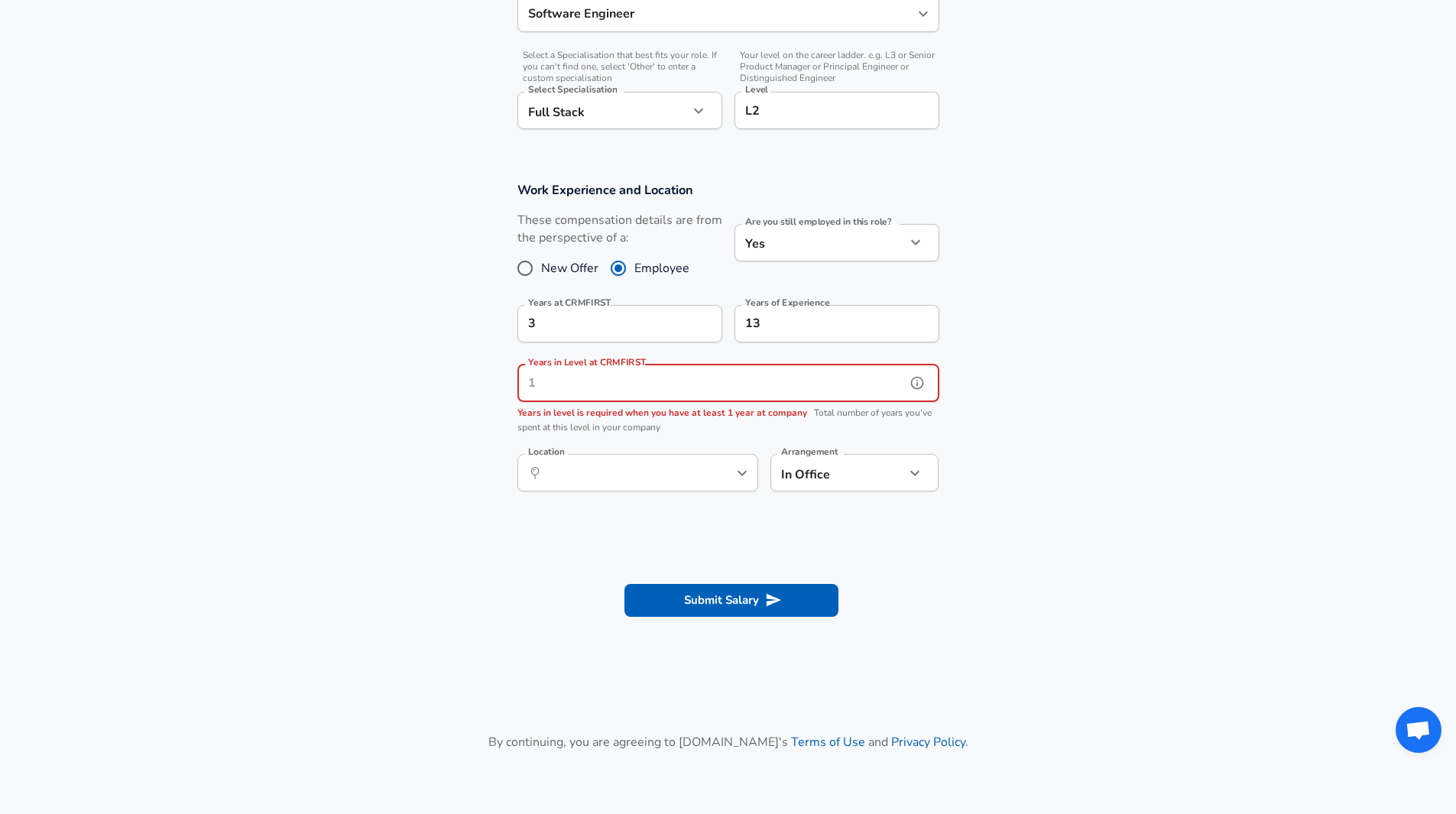
click at [682, 381] on input "Years in Level at CRMFIRST" at bounding box center [711, 383] width 389 height 38
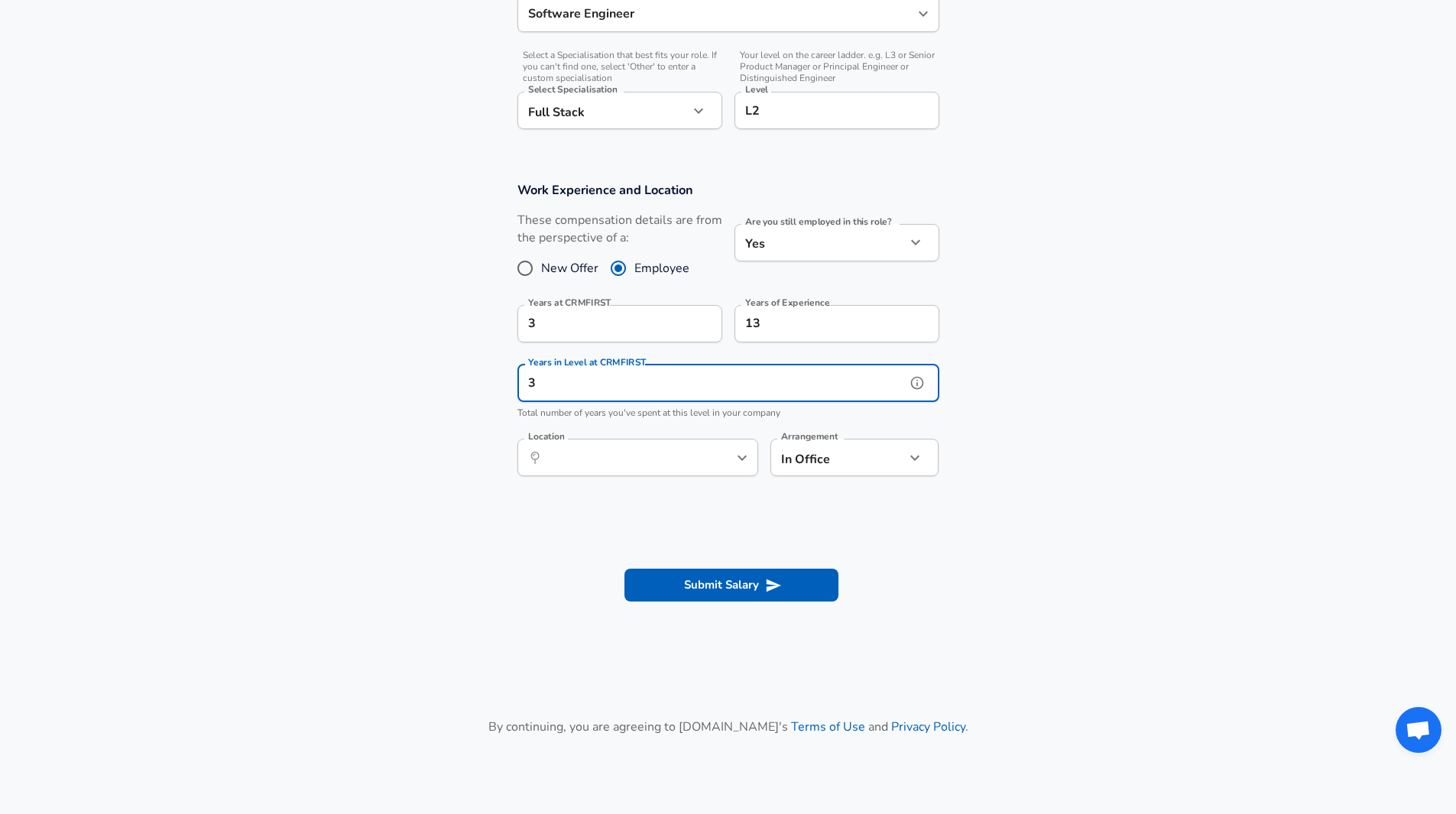
click at [736, 459] on icon "Open" at bounding box center [741, 457] width 18 height 18
type input "3"
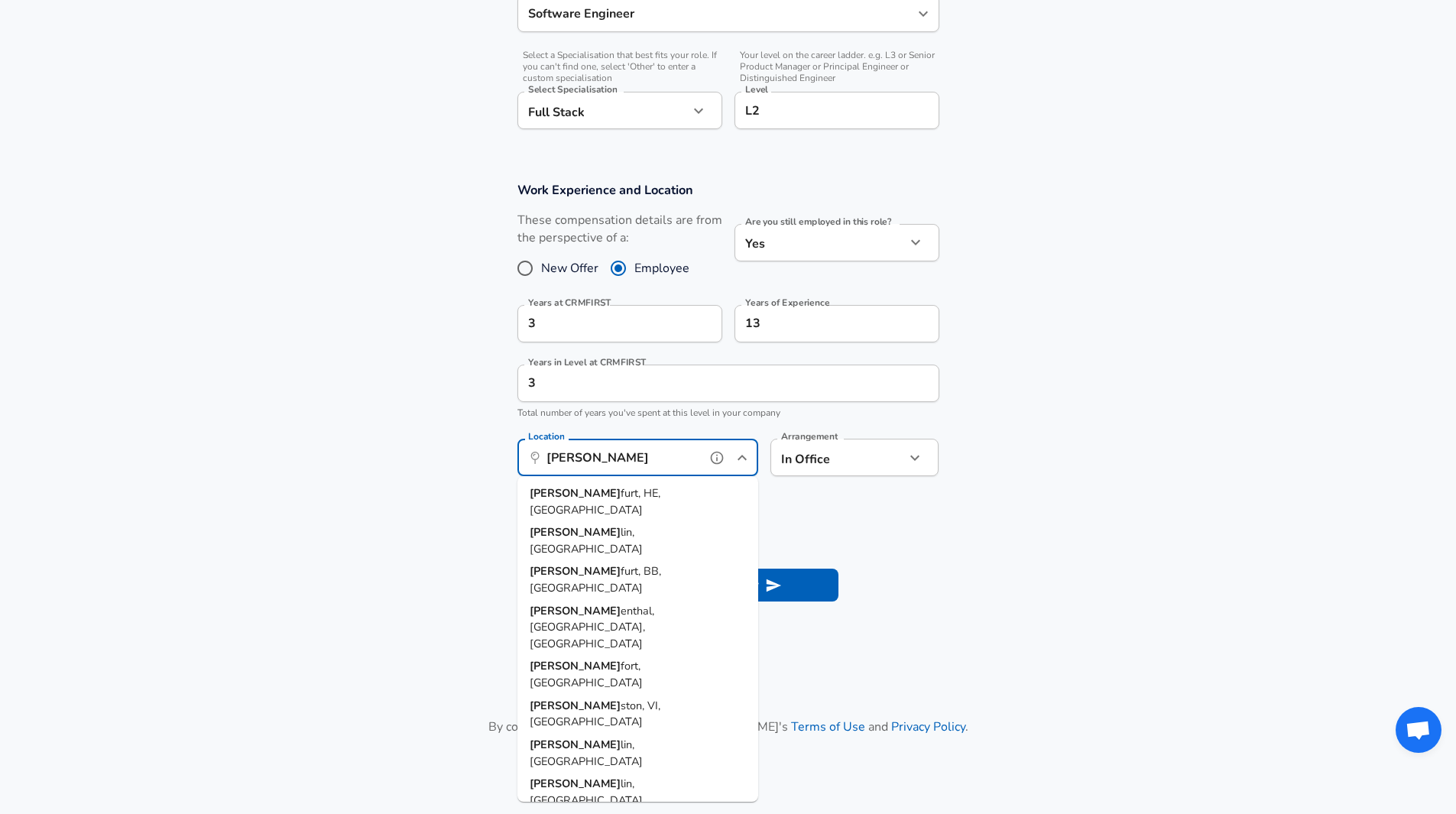
click at [672, 489] on li "[PERSON_NAME], HE, [GEOGRAPHIC_DATA]" at bounding box center [637, 501] width 241 height 39
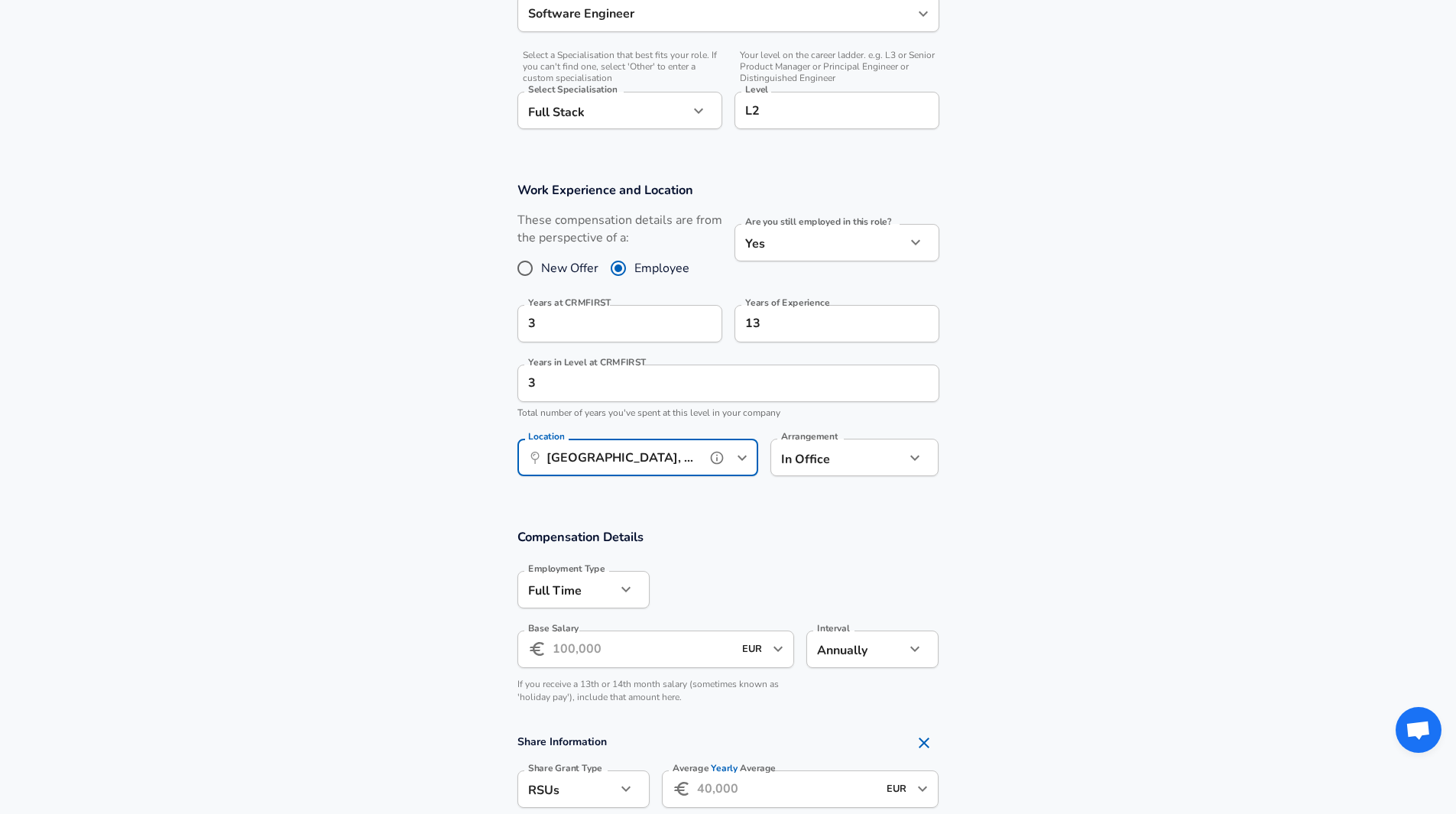
scroll to position [617, 0]
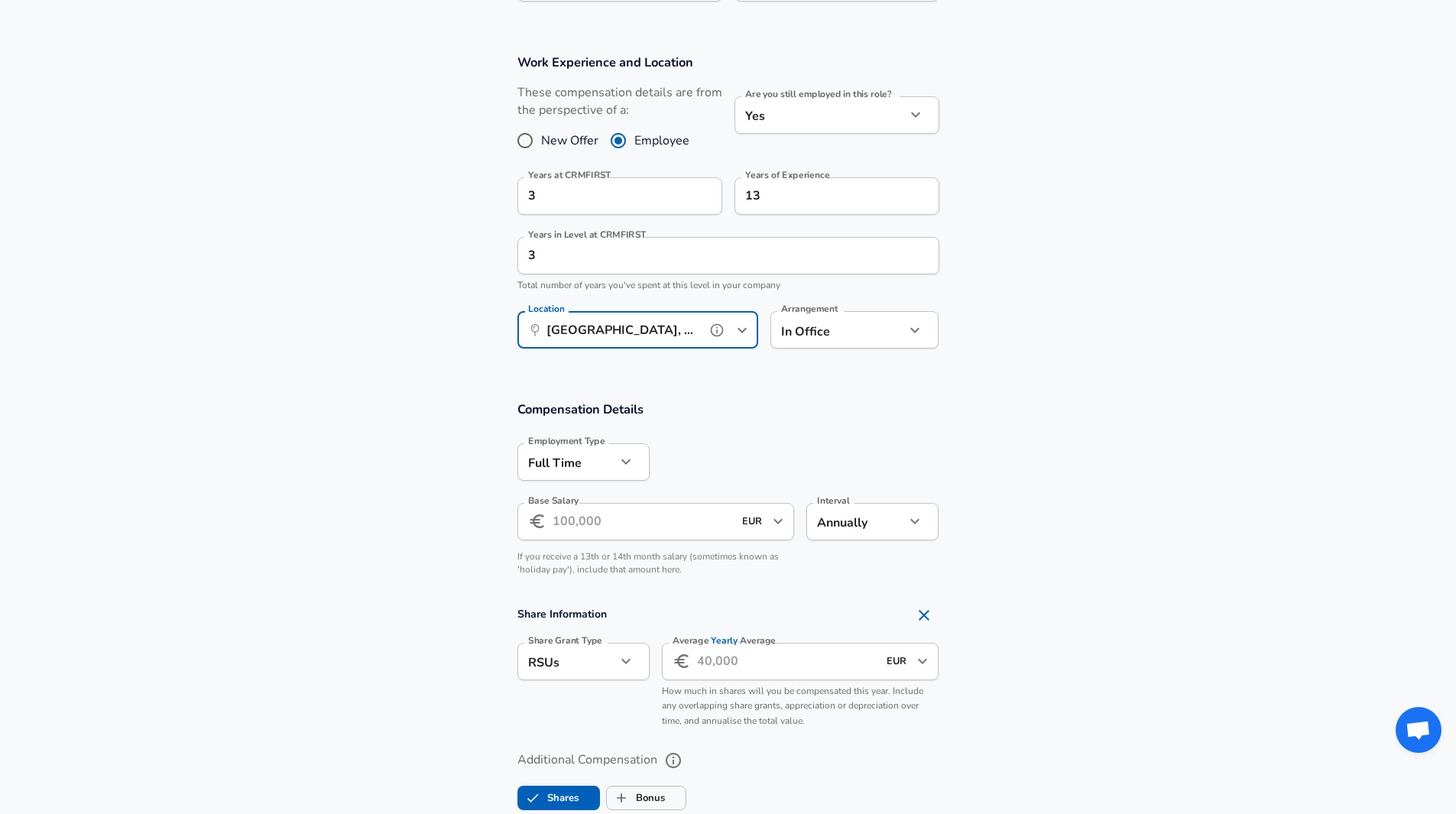
type input "[GEOGRAPHIC_DATA], [GEOGRAPHIC_DATA], [GEOGRAPHIC_DATA]"
click at [637, 514] on input "Base Salary" at bounding box center [642, 521] width 181 height 38
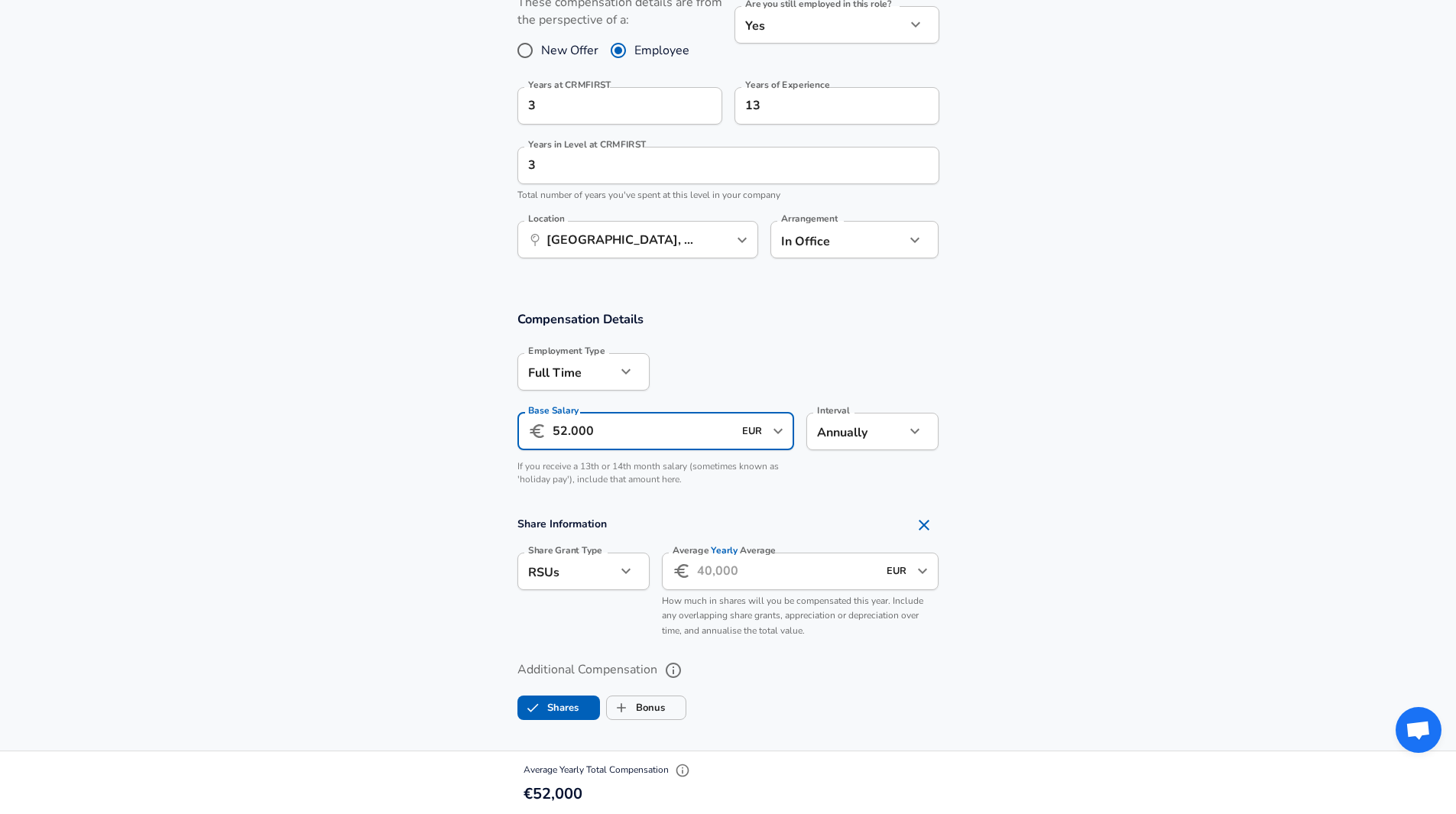
scroll to position [744, 0]
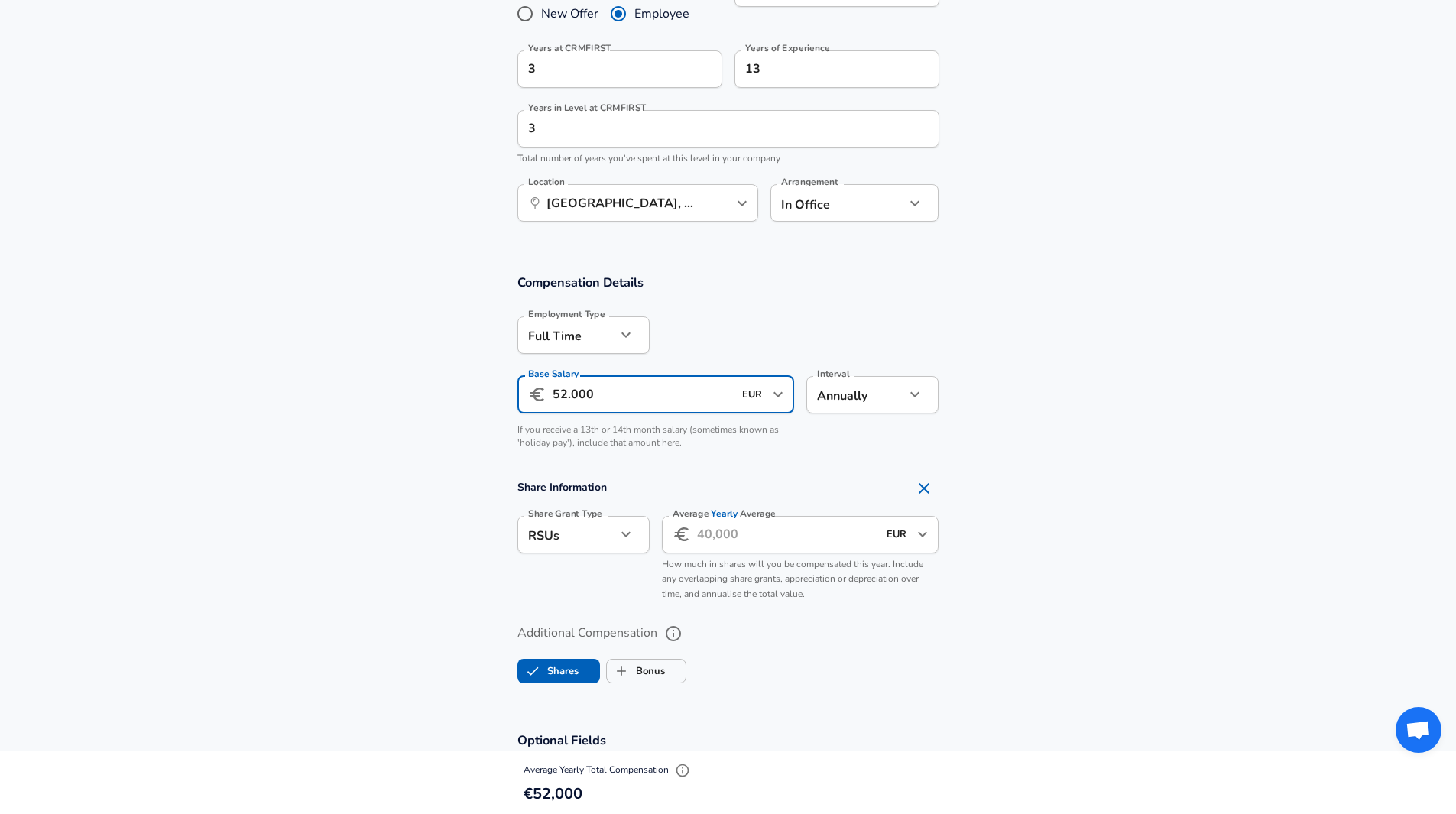
type input "52.000"
click at [627, 536] on icon "button" at bounding box center [625, 534] width 18 height 18
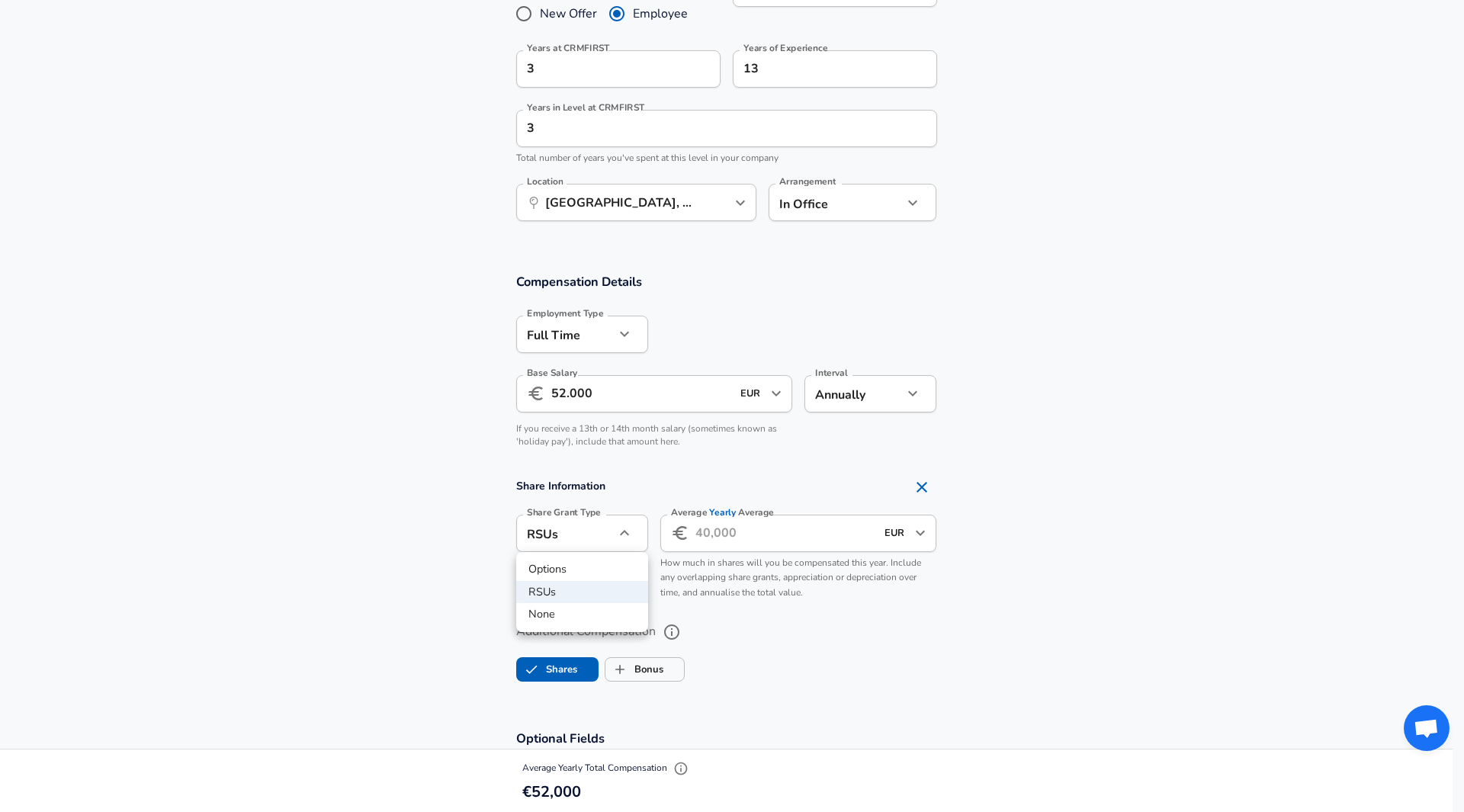
click at [558, 613] on li "None" at bounding box center [582, 615] width 132 height 23
type input "none"
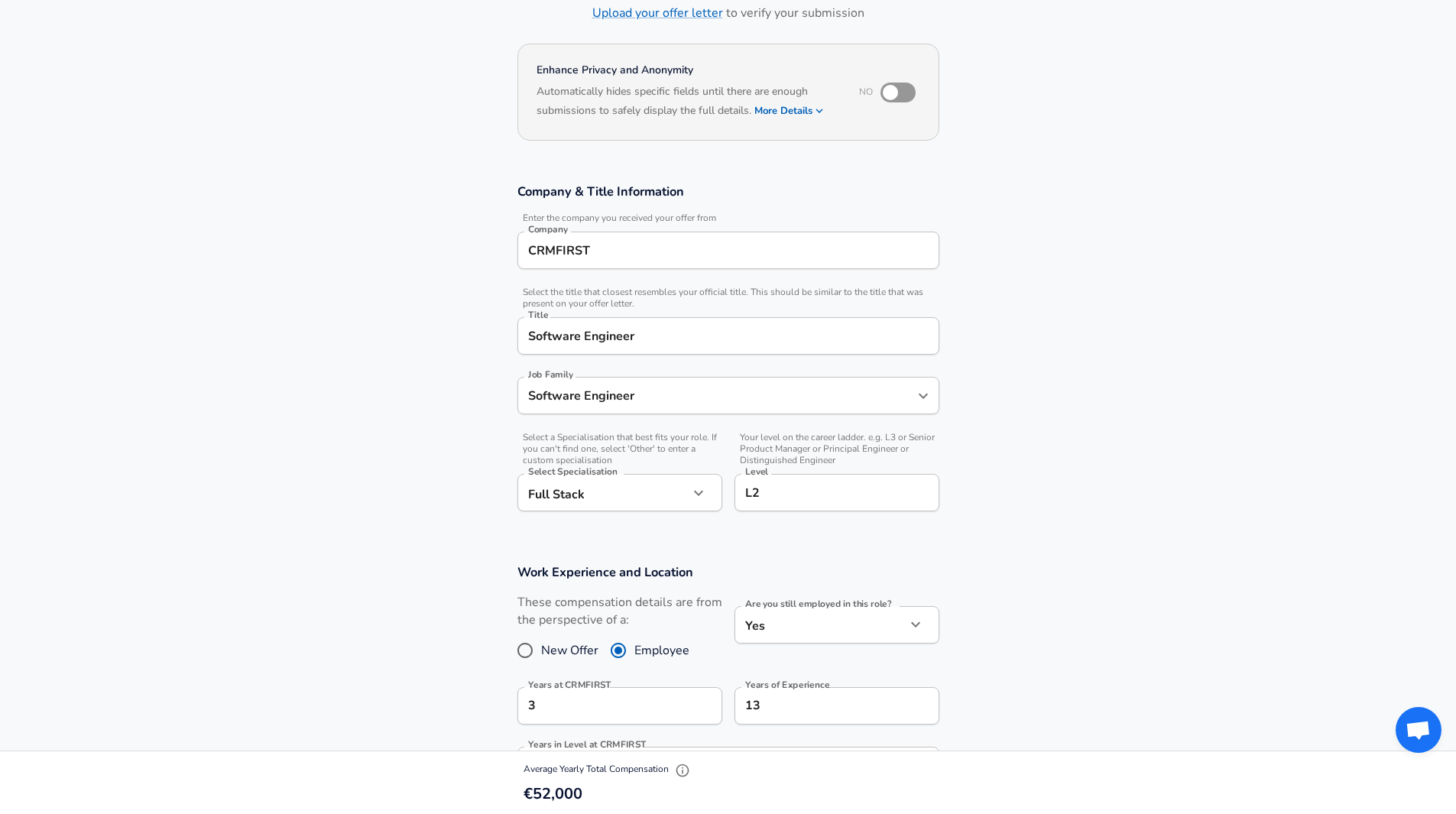
scroll to position [0, 0]
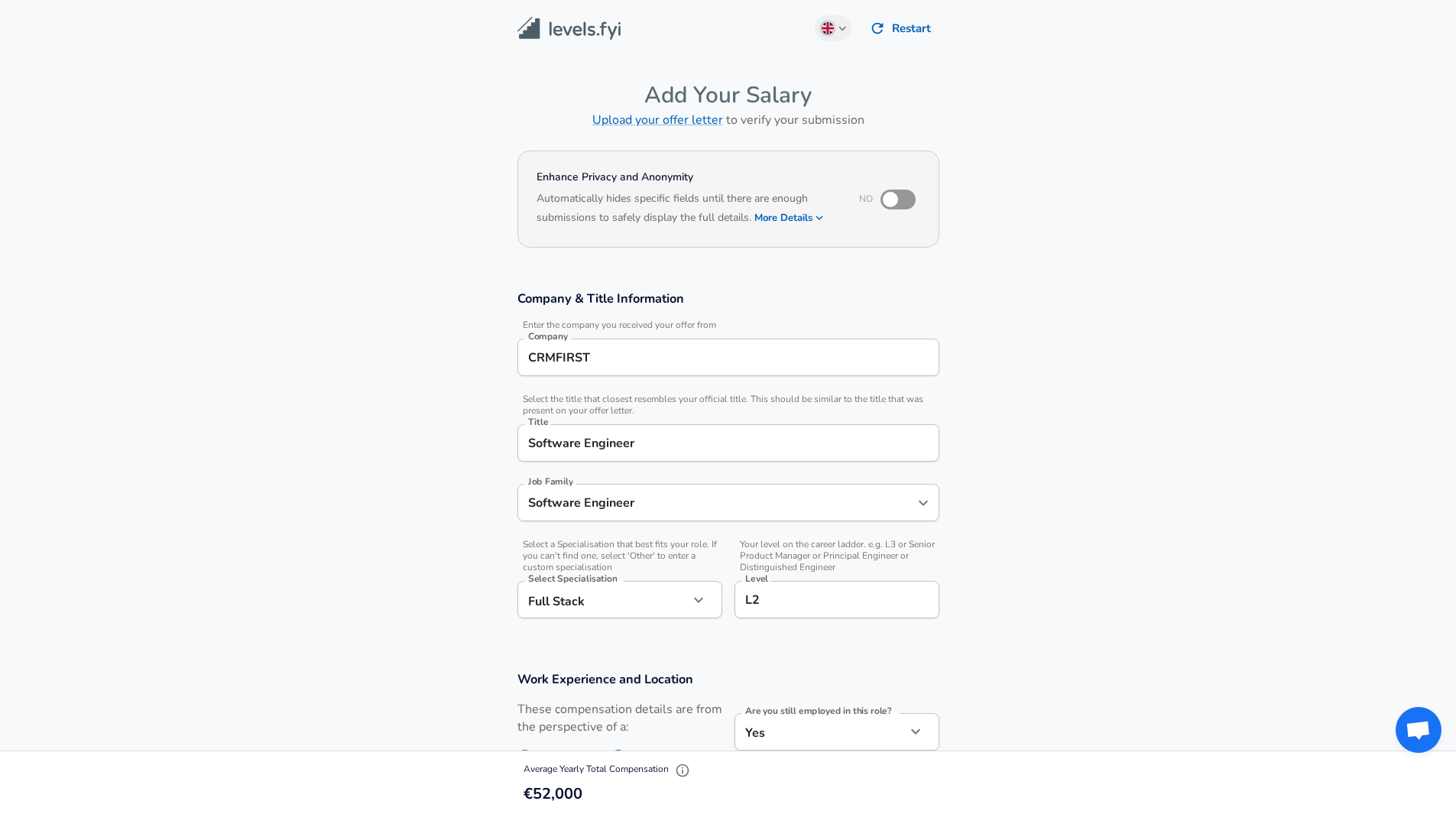
click at [609, 444] on input "Software Engineer" at bounding box center [728, 443] width 408 height 24
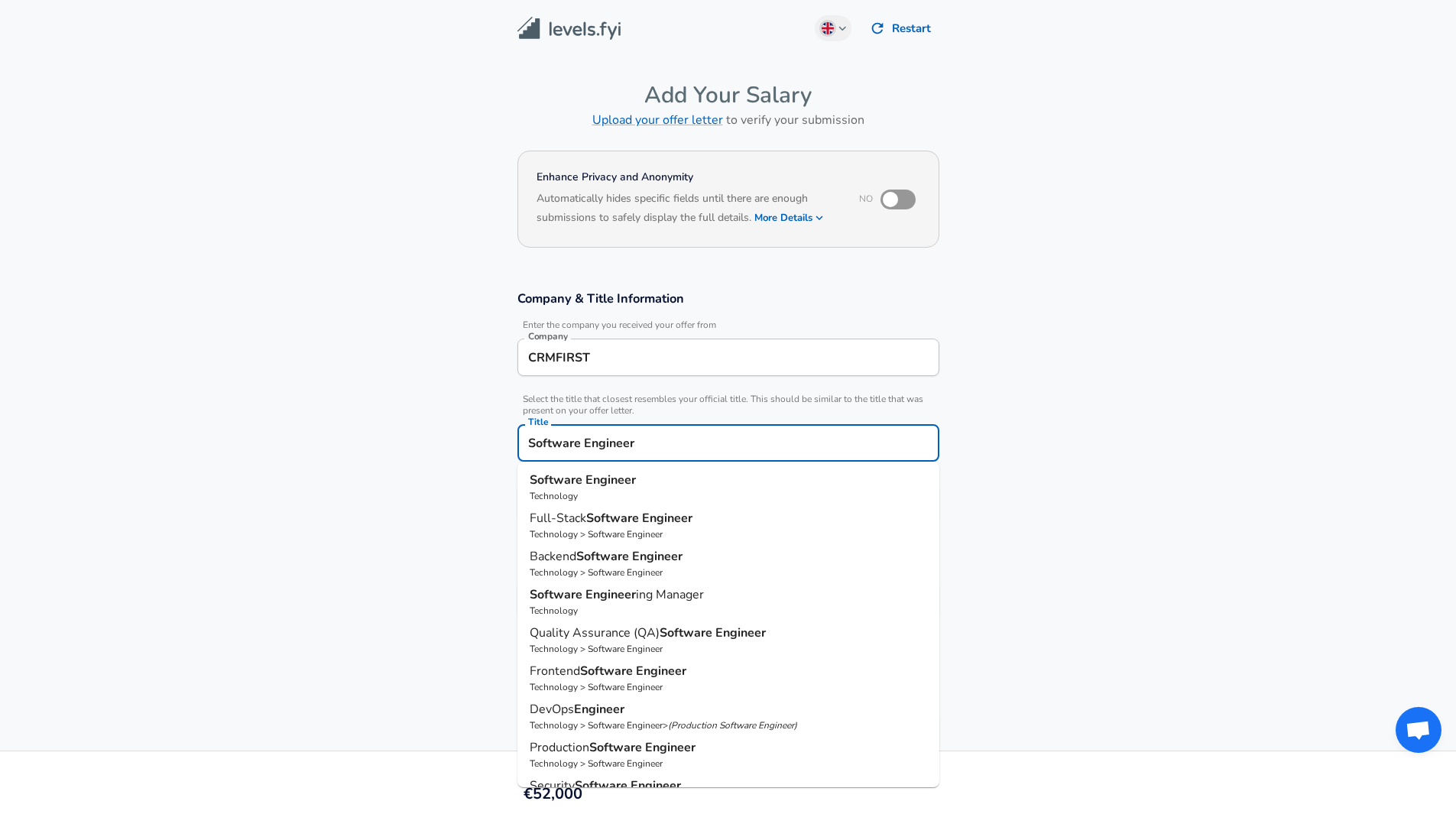
click at [609, 444] on input "Software Engineer" at bounding box center [728, 443] width 408 height 24
click at [1112, 354] on section "Company & Title Information Enter the company you received your offer from Comp…" at bounding box center [728, 462] width 1456 height 381
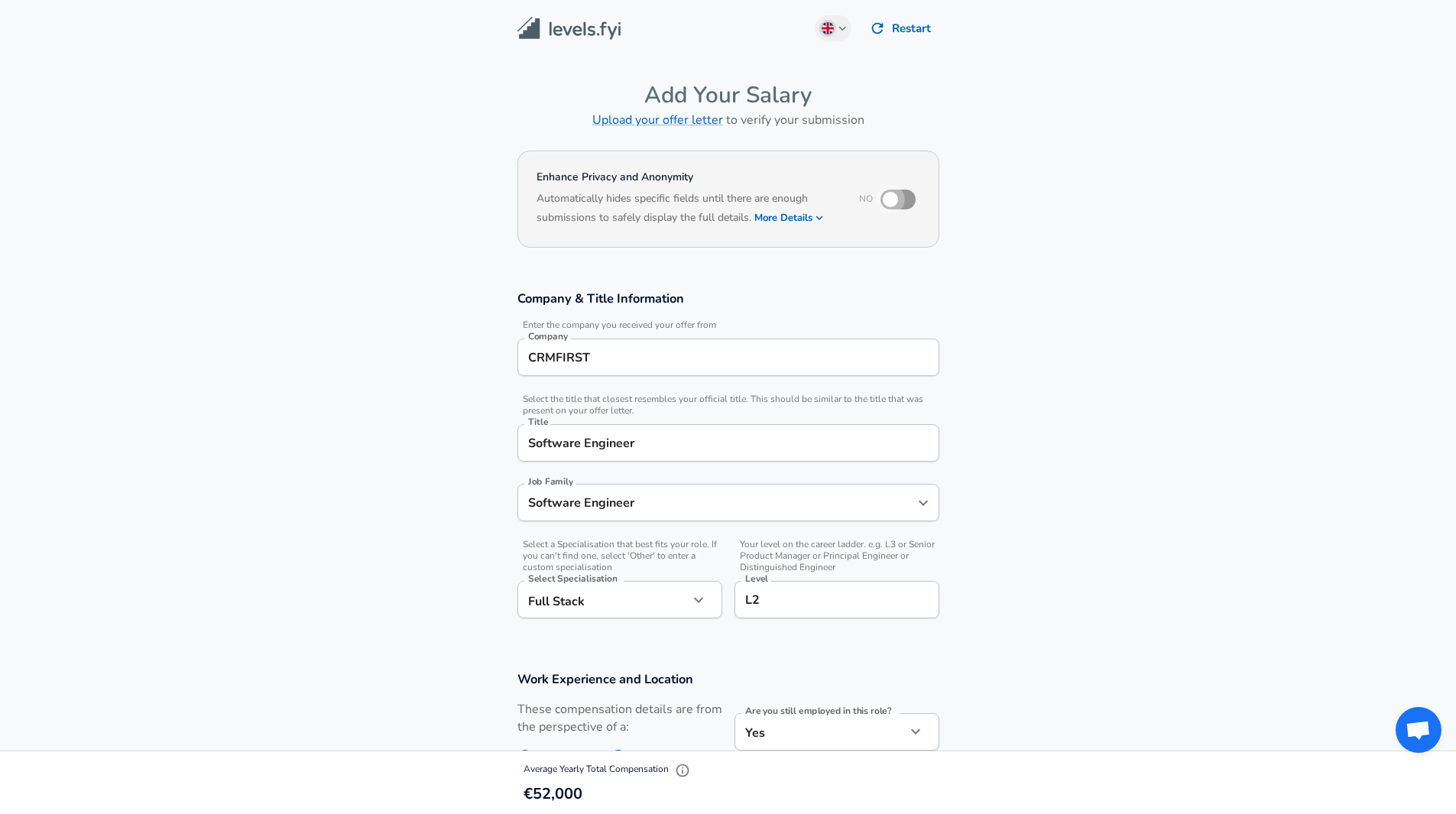
click at [898, 196] on input "checkbox" at bounding box center [890, 200] width 87 height 29
checkbox input "true"
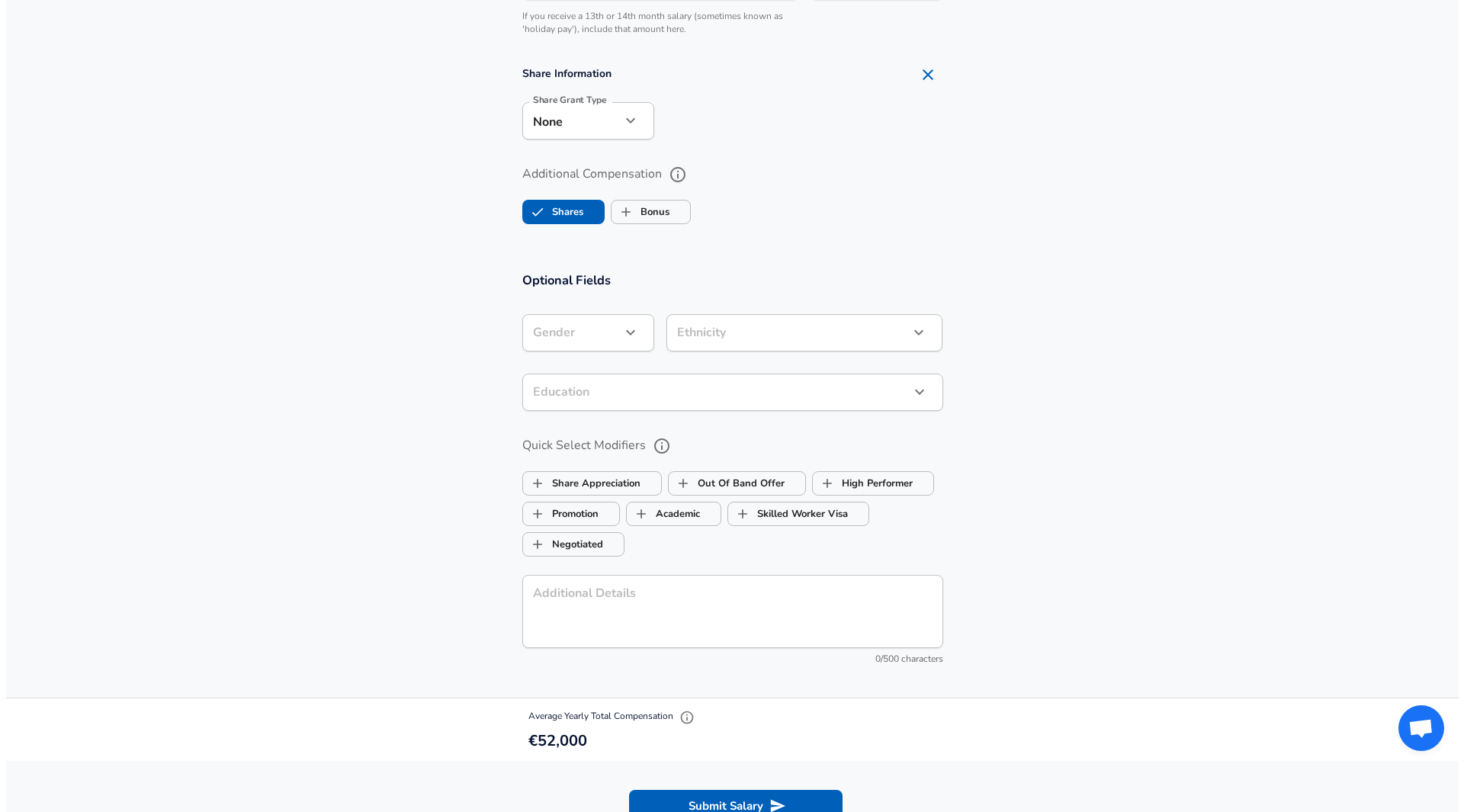
scroll to position [1271, 0]
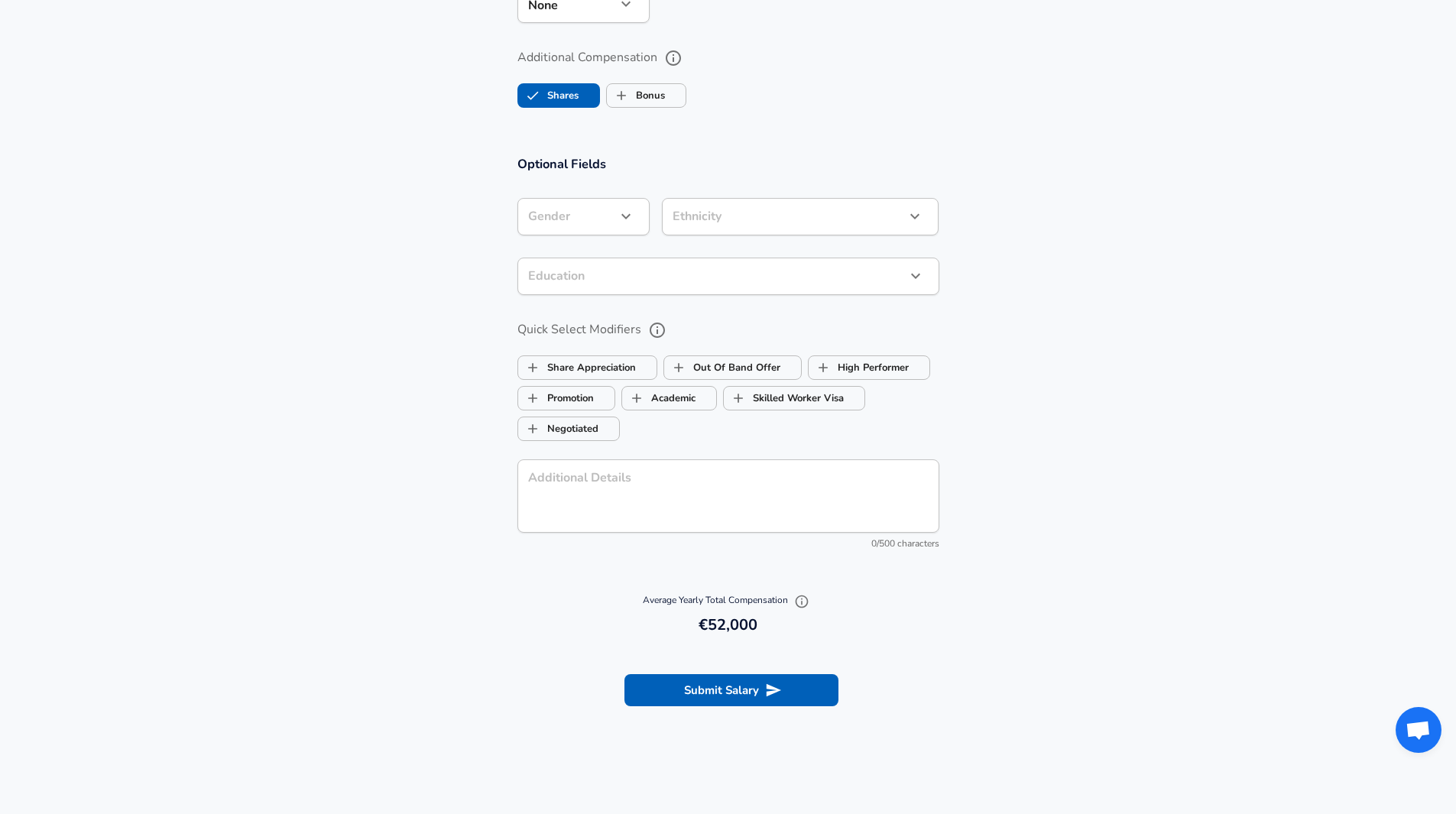
click at [634, 211] on icon "button" at bounding box center [625, 216] width 18 height 18
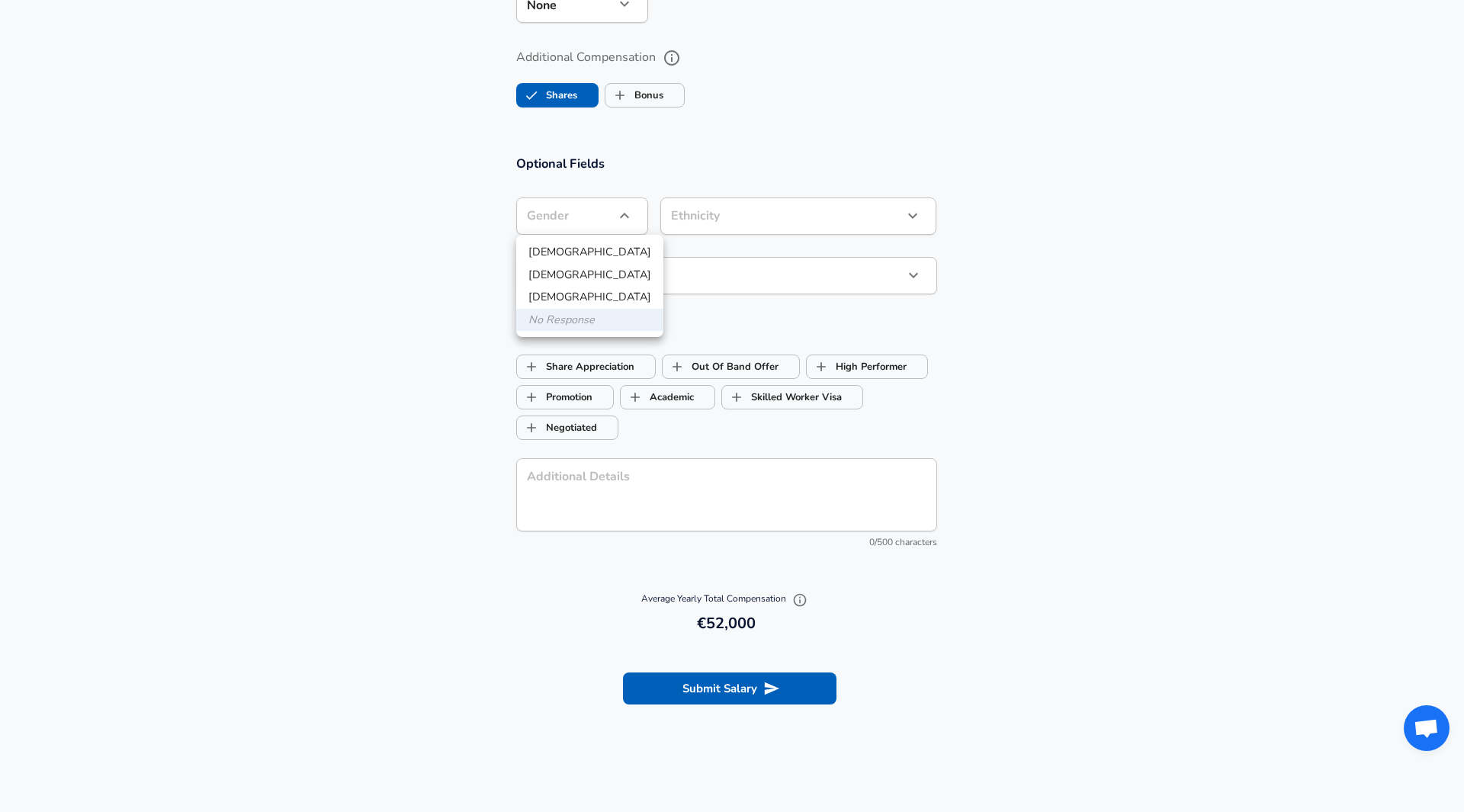
click at [568, 246] on li "[DEMOGRAPHIC_DATA]" at bounding box center [589, 252] width 147 height 23
type input "[DEMOGRAPHIC_DATA]"
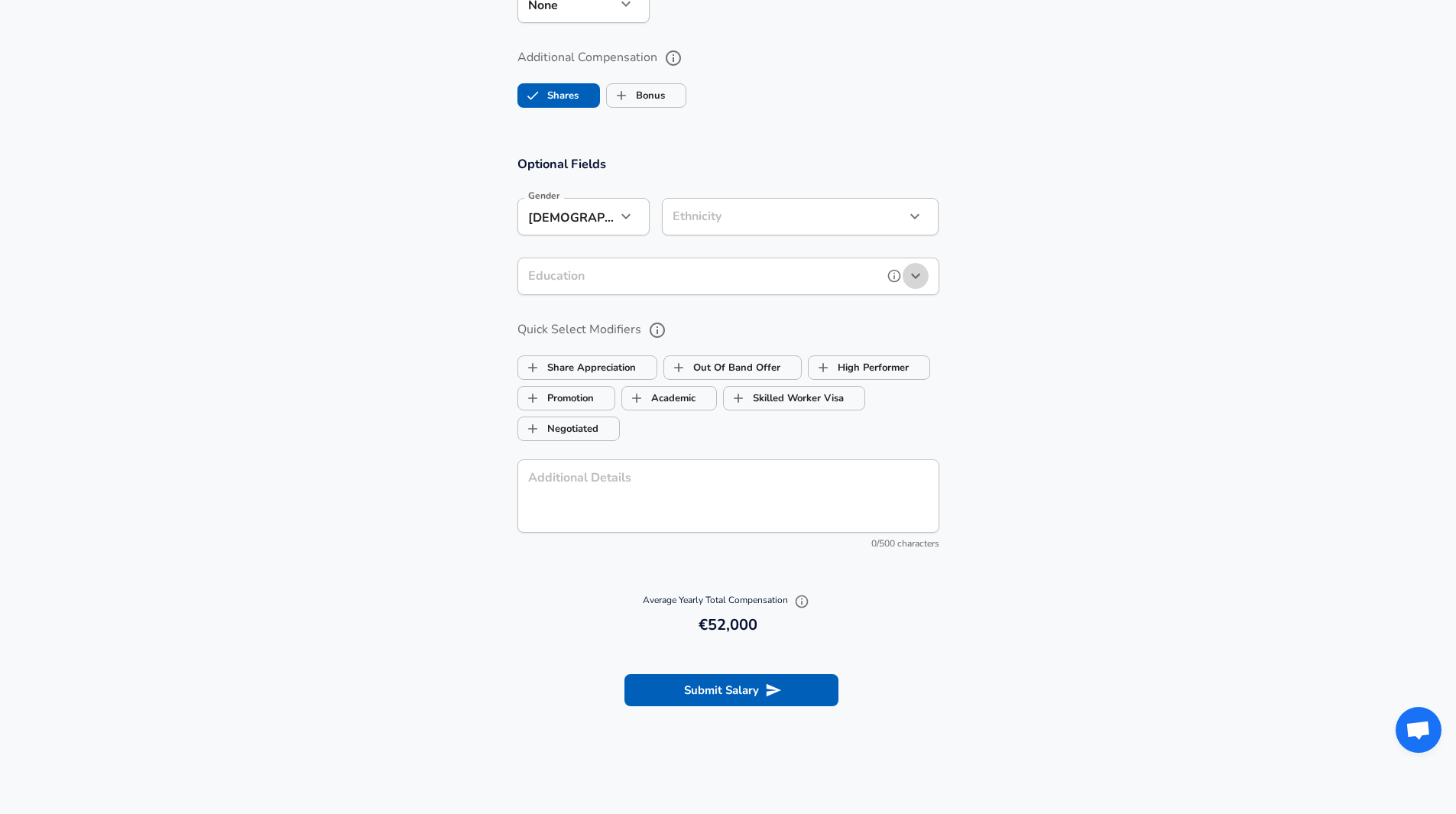
click at [913, 277] on icon "button" at bounding box center [915, 276] width 9 height 6
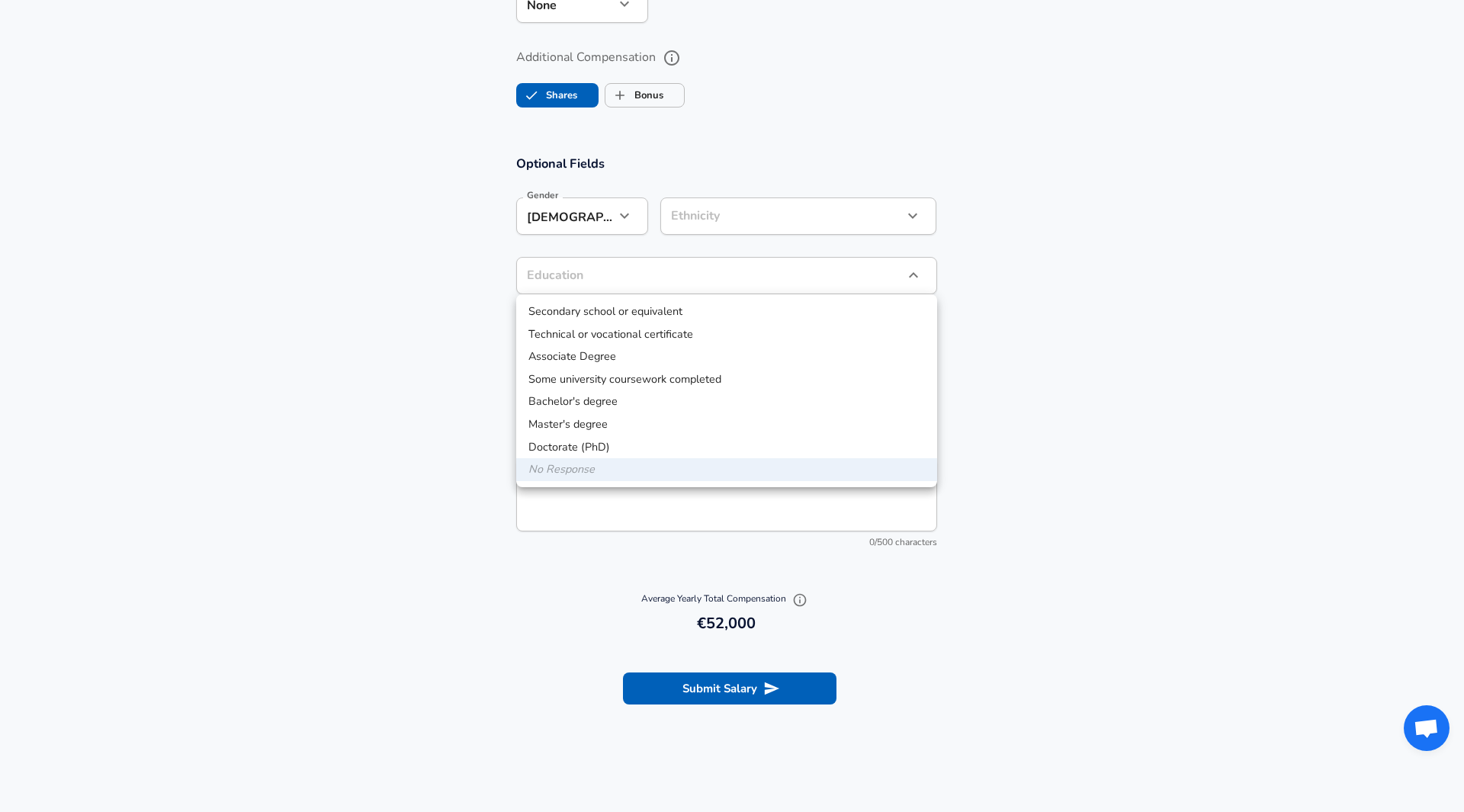
click at [599, 405] on li "Bachelor's degree" at bounding box center [726, 401] width 421 height 23
type input "Bachelors degree"
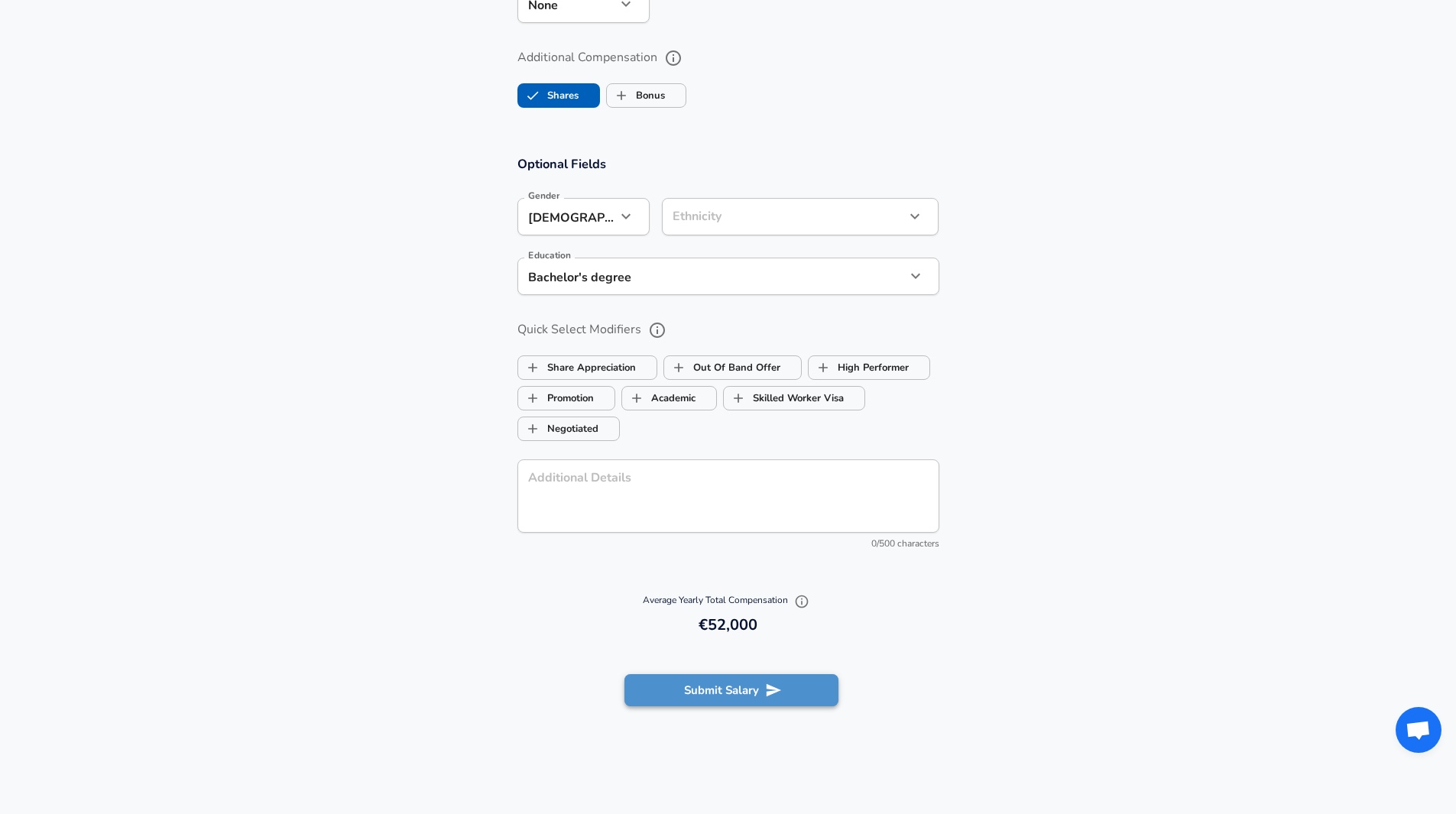
click at [775, 683] on icon "submit" at bounding box center [773, 690] width 17 height 17
